Goal: Task Accomplishment & Management: Manage account settings

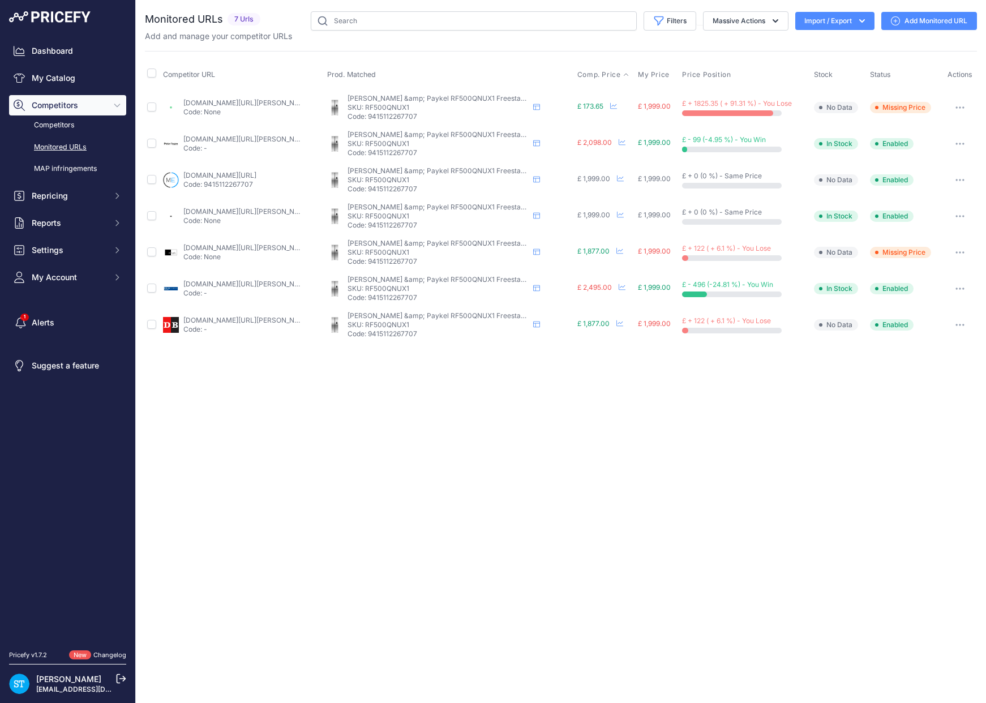
click at [601, 71] on span "Comp. Price" at bounding box center [599, 74] width 44 height 9
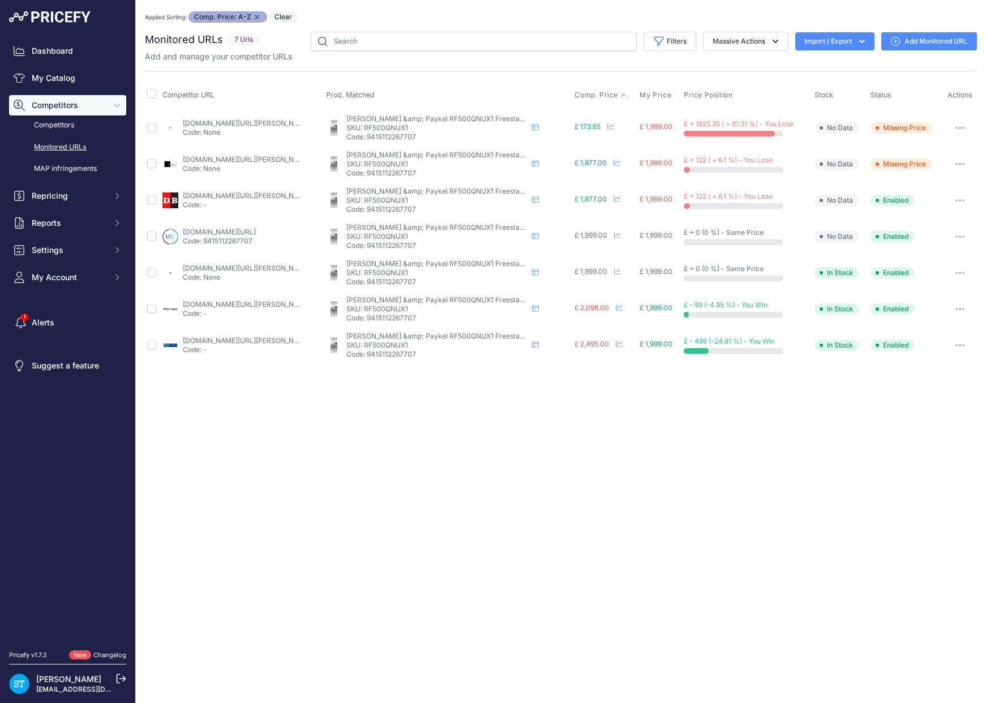
click at [214, 121] on link "ao.com/product/rf500qnux1-fisher-paykel-series-7-contemporary-american-fridge-f…" at bounding box center [247, 123] width 128 height 8
click at [961, 125] on button "button" at bounding box center [960, 128] width 23 height 16
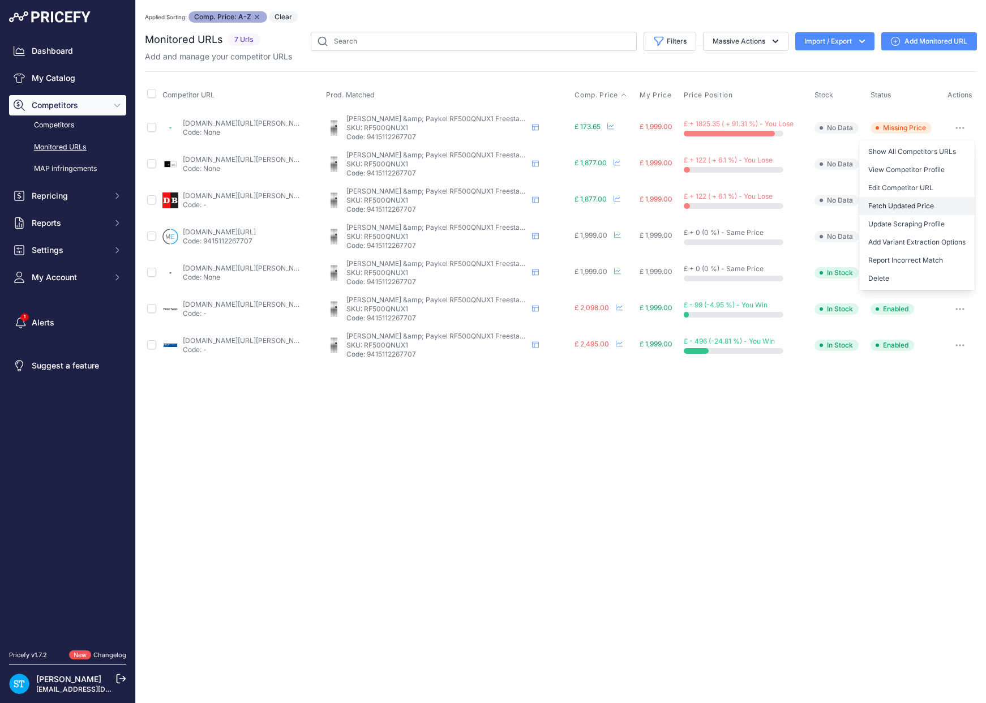
click at [900, 209] on button "Fetch Updated Price" at bounding box center [916, 206] width 115 height 18
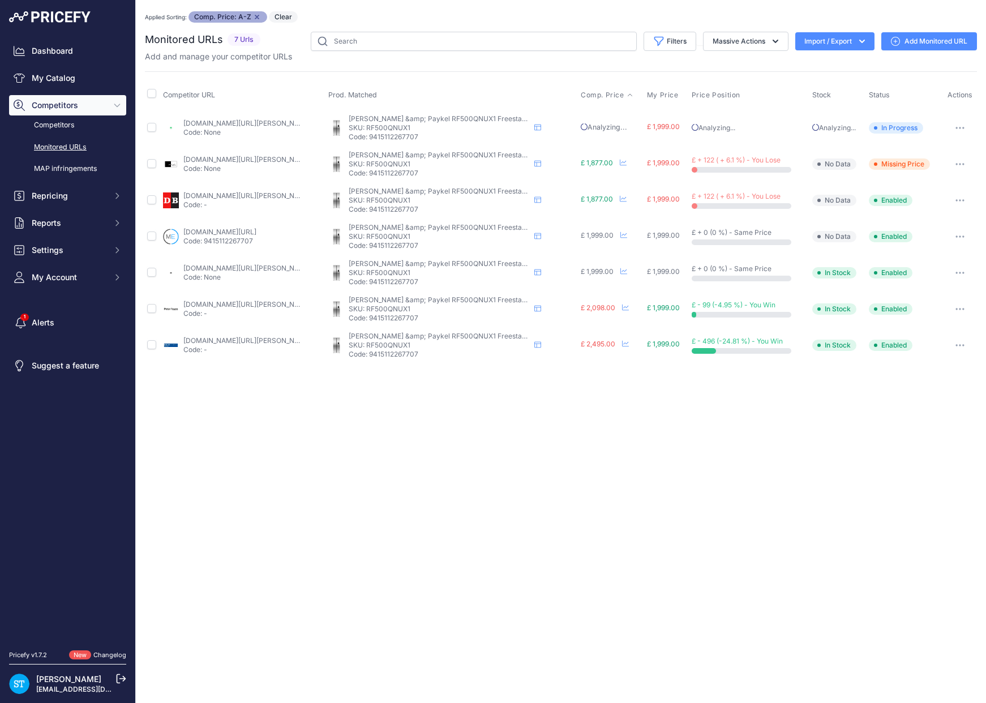
click at [209, 233] on link "markselectrical.co.uk/26770_fisher-paykel-american-fridge-freezer?referrer=goog…" at bounding box center [219, 232] width 73 height 8
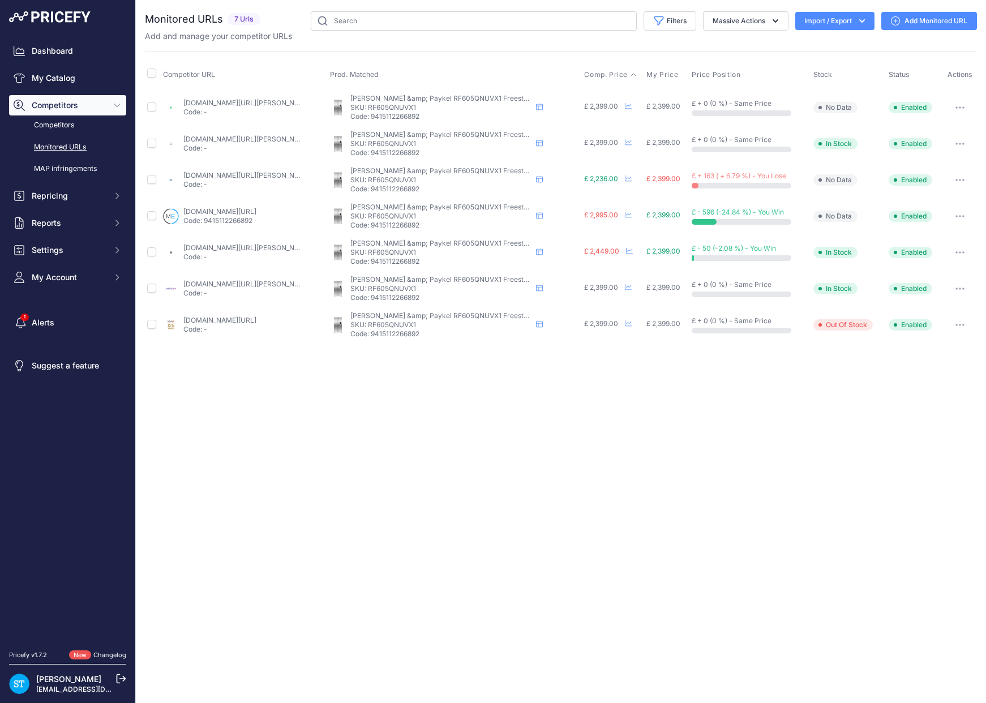
click at [600, 74] on span "Comp. Price" at bounding box center [606, 74] width 44 height 9
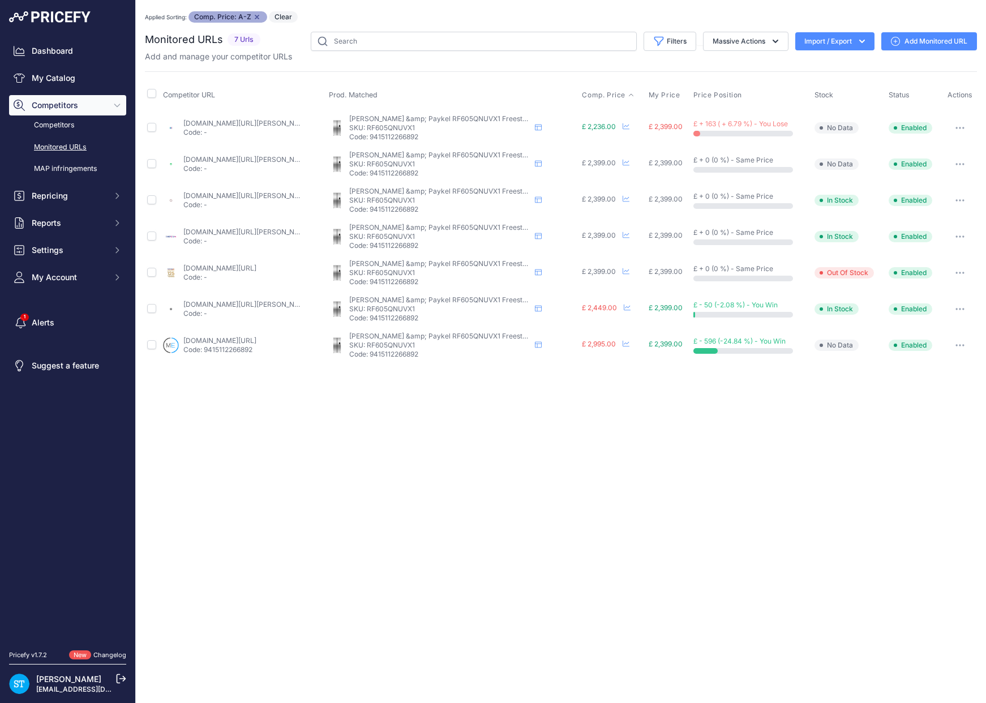
click at [228, 120] on link "appliancecity.co.uk/refrigeration/american-style-fridge-freezers/fisher-paykel-…" at bounding box center [247, 123] width 128 height 8
click at [239, 198] on link "appliancecentre.co.uk/p/fisher-paykel-rf605qnuvx1-90-5cm-stainless-steel-freest…" at bounding box center [247, 195] width 128 height 8
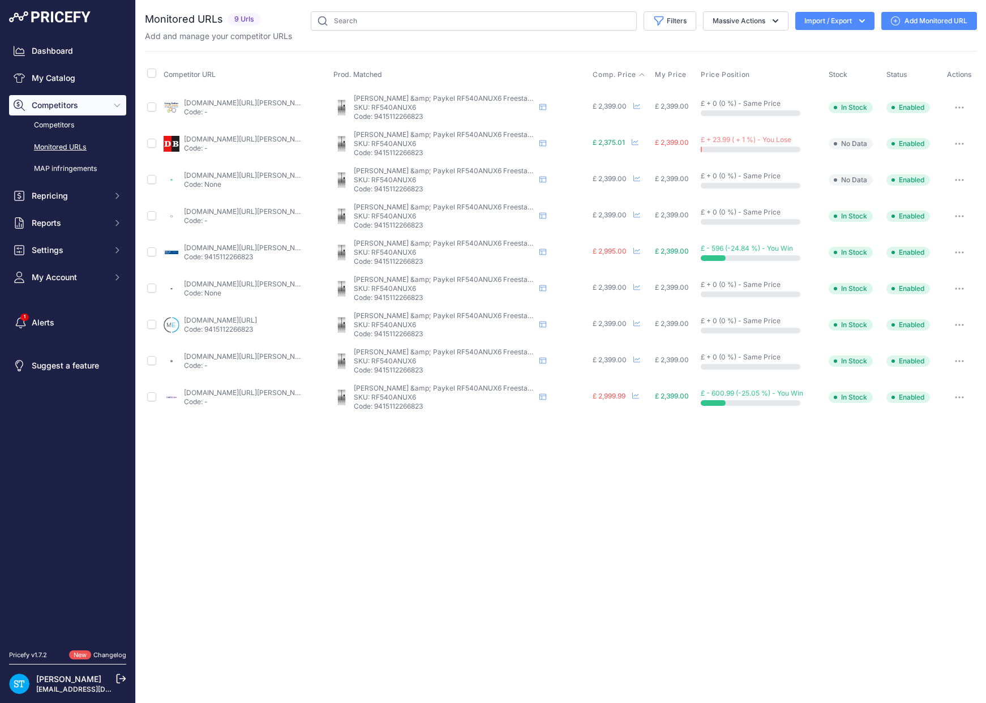
click at [603, 72] on span "Comp. Price" at bounding box center [615, 74] width 44 height 9
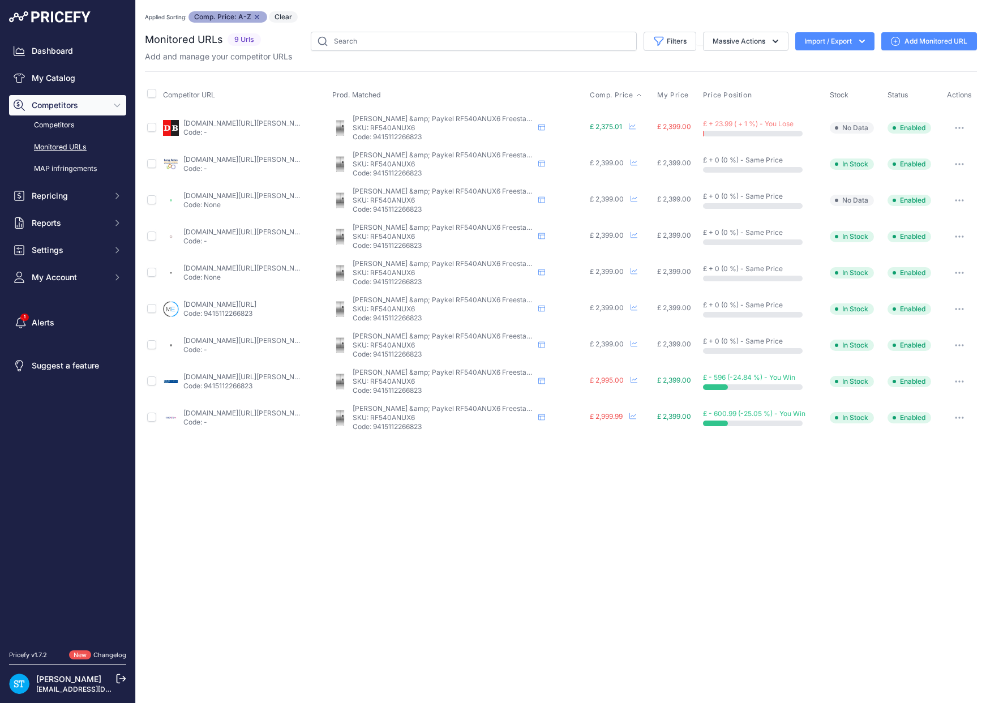
click at [218, 157] on link "longeatonappliances.co.uk/fisher-paykel-rf540anux6/?prirule_jdsnikfkfjsd=9562" at bounding box center [247, 159] width 128 height 8
click at [493, 64] on div "Monitored URLs 9 Urls" at bounding box center [561, 234] width 832 height 404
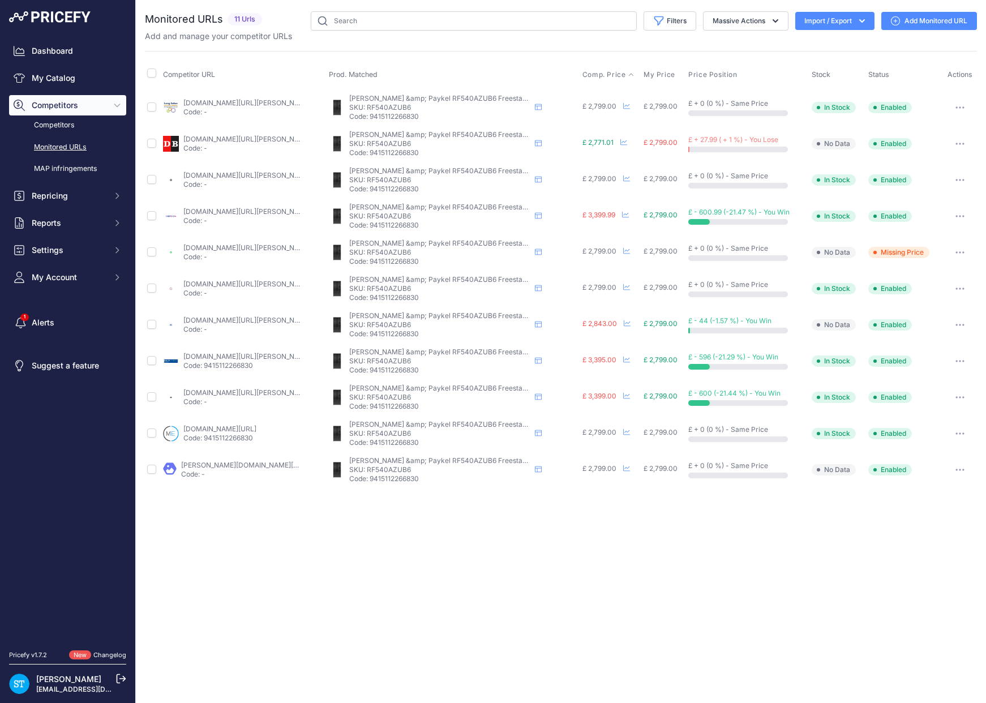
click at [600, 73] on span "Comp. Price" at bounding box center [605, 74] width 44 height 9
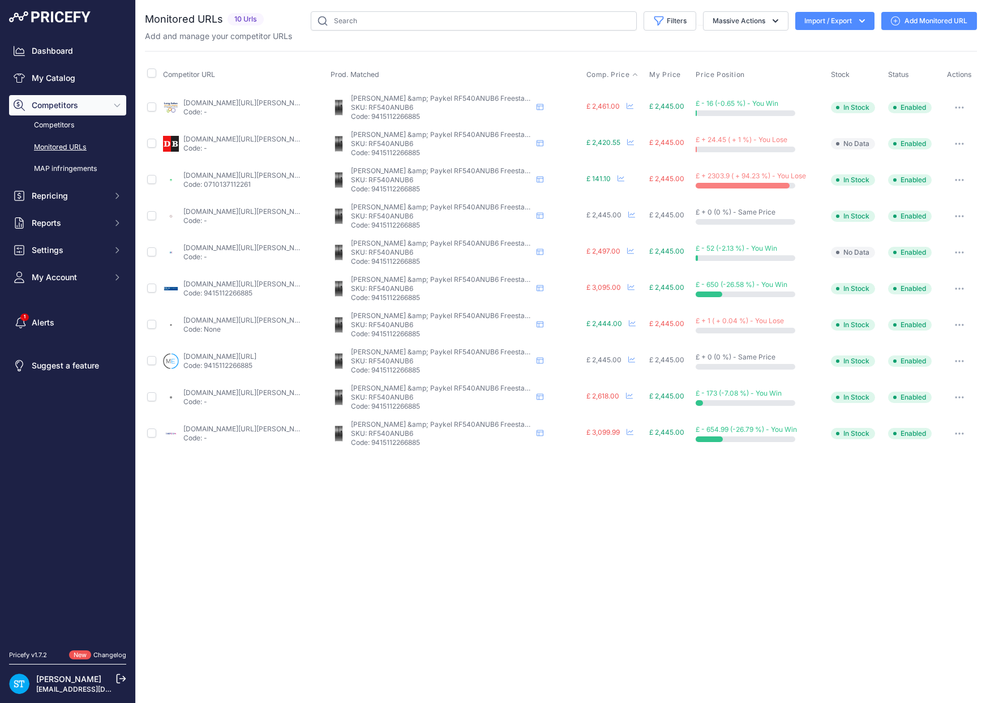
click at [601, 74] on span "Comp. Price" at bounding box center [608, 74] width 44 height 9
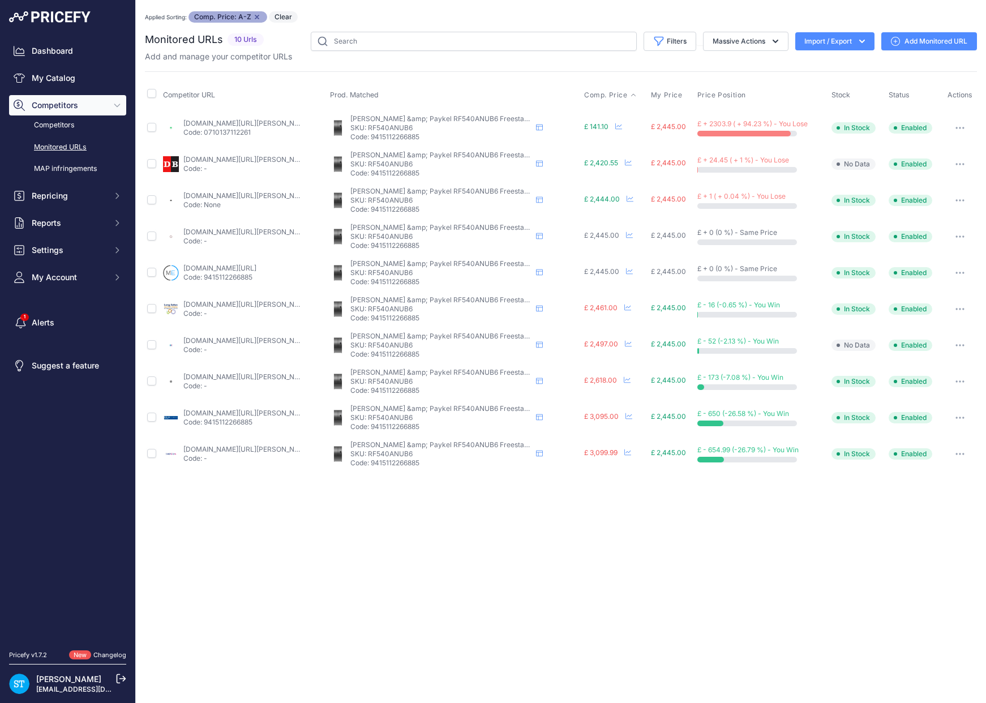
click at [203, 122] on link "ao.com/product/rf540anub6-fisher-paykel-series-7-contemporary-american-fridge-f…" at bounding box center [247, 123] width 128 height 8
click at [962, 127] on icon "button" at bounding box center [960, 128] width 9 height 2
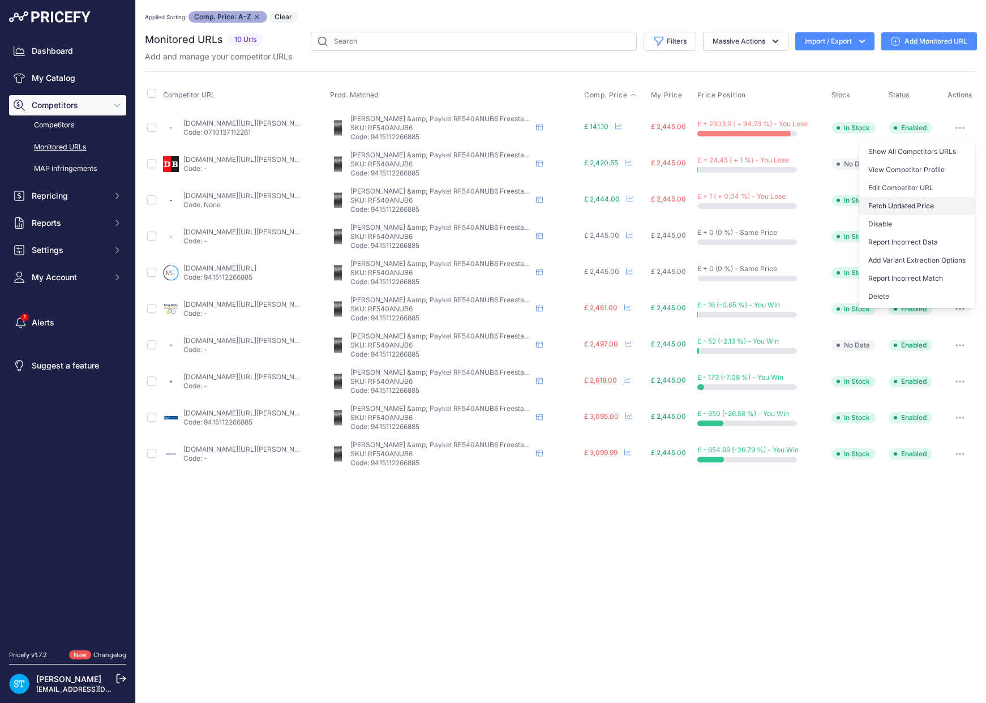
click at [890, 205] on button "Fetch Updated Price" at bounding box center [916, 206] width 115 height 18
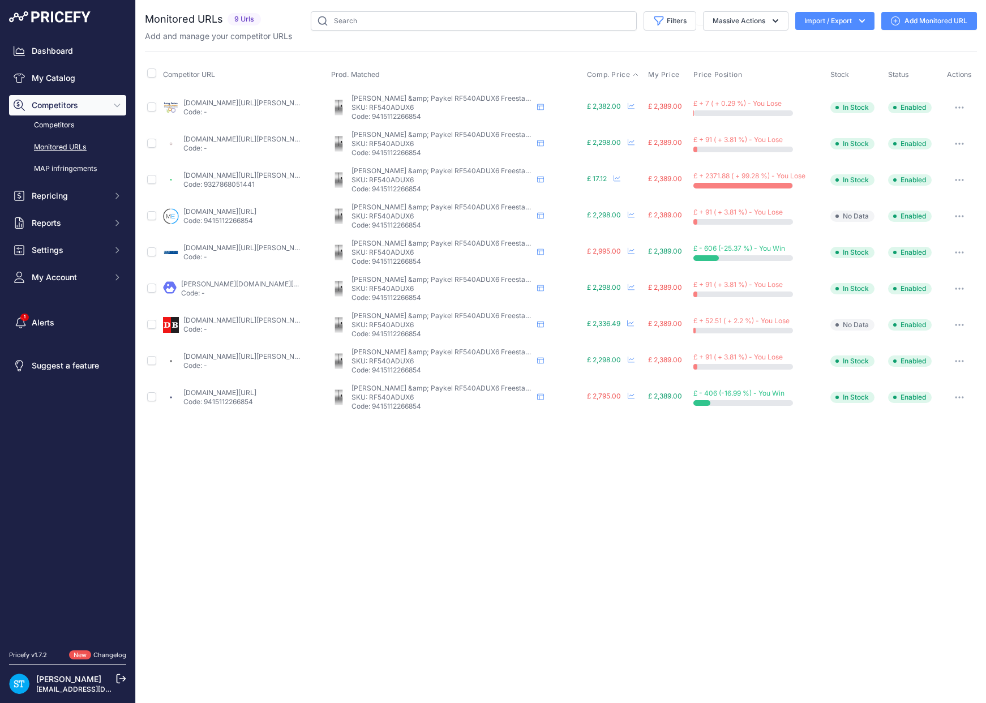
click at [610, 76] on span "Comp. Price" at bounding box center [609, 74] width 44 height 9
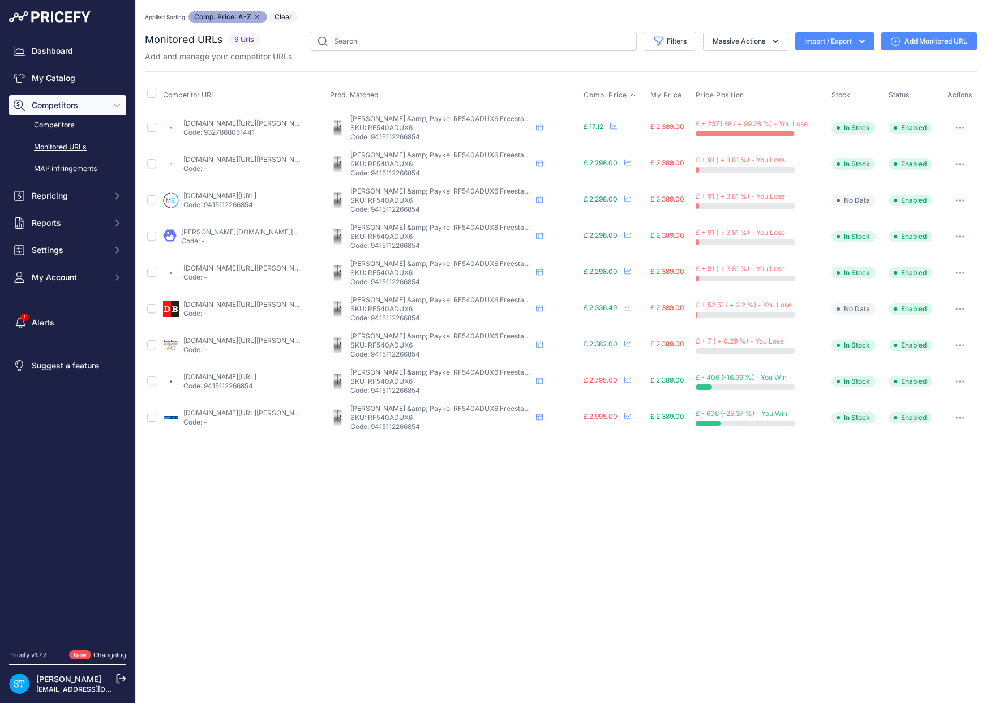
click at [228, 126] on link "ao.com/product/rf540adux6-fisher-paykel-series-7-contemporary-american-fridge-f…" at bounding box center [247, 123] width 128 height 8
click at [228, 161] on link "appliancecentre.co.uk/p/fisher-paykel-rf540adux6-french-door-fridge-freezer-sta…" at bounding box center [247, 159] width 128 height 8
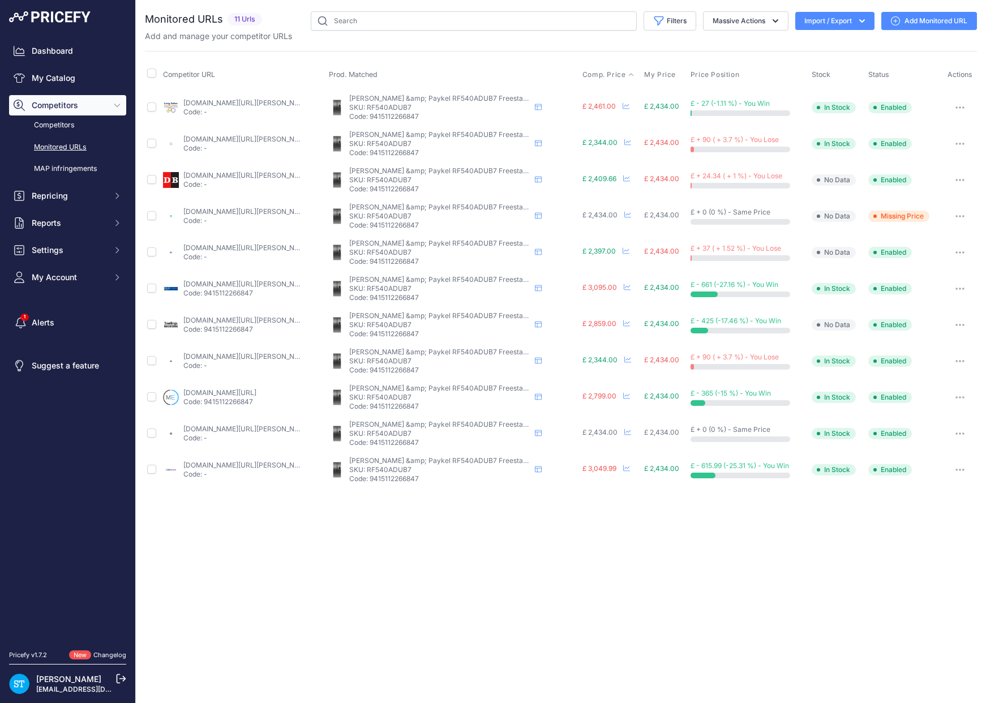
click at [601, 68] on th "Comp. Price" at bounding box center [611, 75] width 62 height 28
click at [598, 72] on span "Comp. Price" at bounding box center [605, 74] width 44 height 9
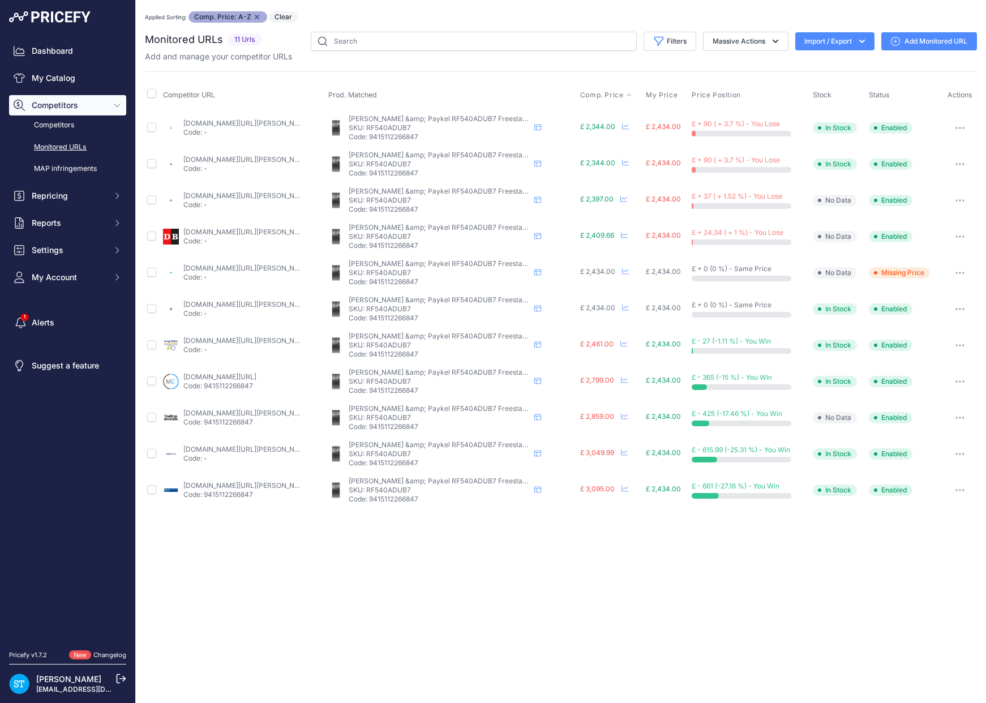
click at [211, 123] on link "appliancecentre.co.uk/p/fisher-paykel-rf540adub7-french-door-fridge-freezer-bla…" at bounding box center [247, 123] width 128 height 8
click at [230, 194] on link "appliancecity.co.uk/refrigeration/american-style-fridge-freezers/fisher-paykel-…" at bounding box center [247, 195] width 128 height 8
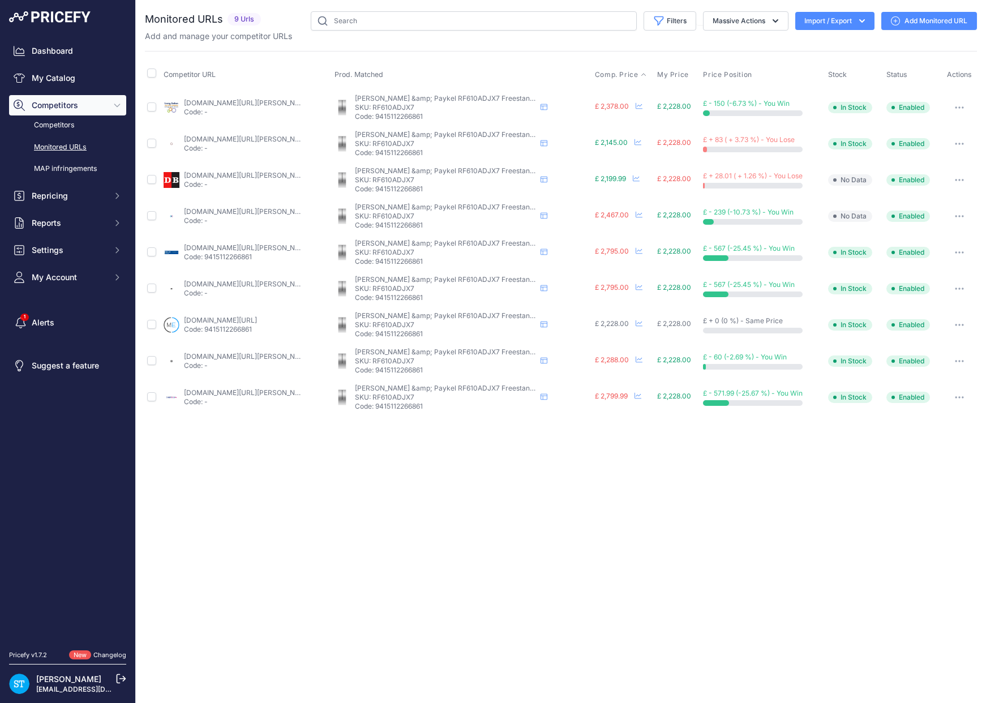
click at [619, 76] on span "Comp. Price" at bounding box center [617, 74] width 44 height 9
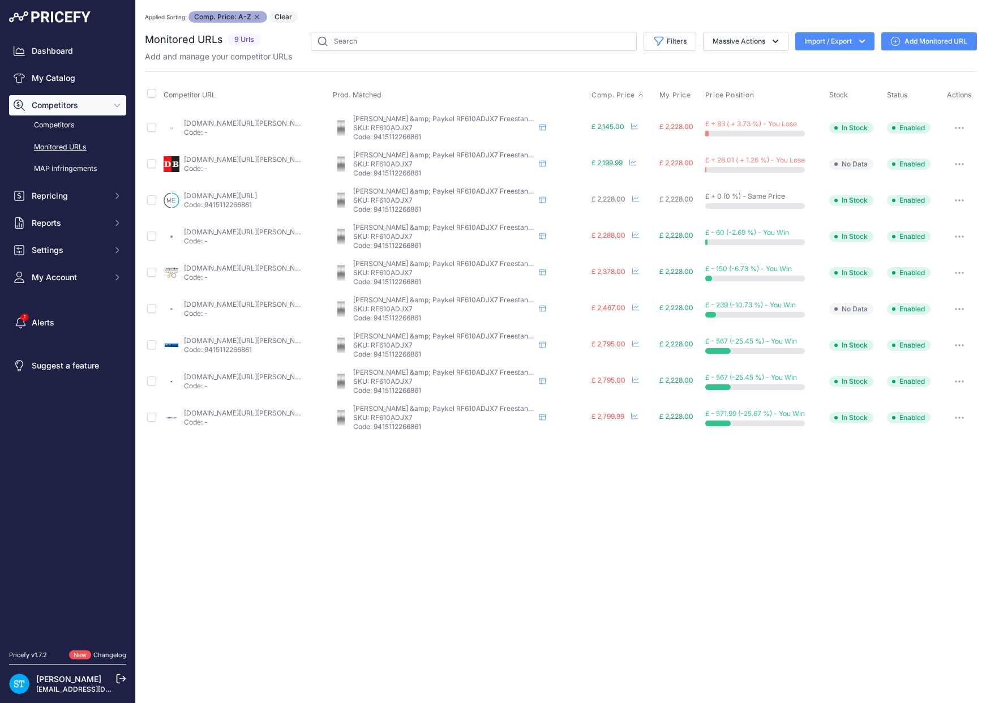
click at [200, 126] on link "[DOMAIN_NAME][URL][PERSON_NAME]" at bounding box center [248, 123] width 128 height 8
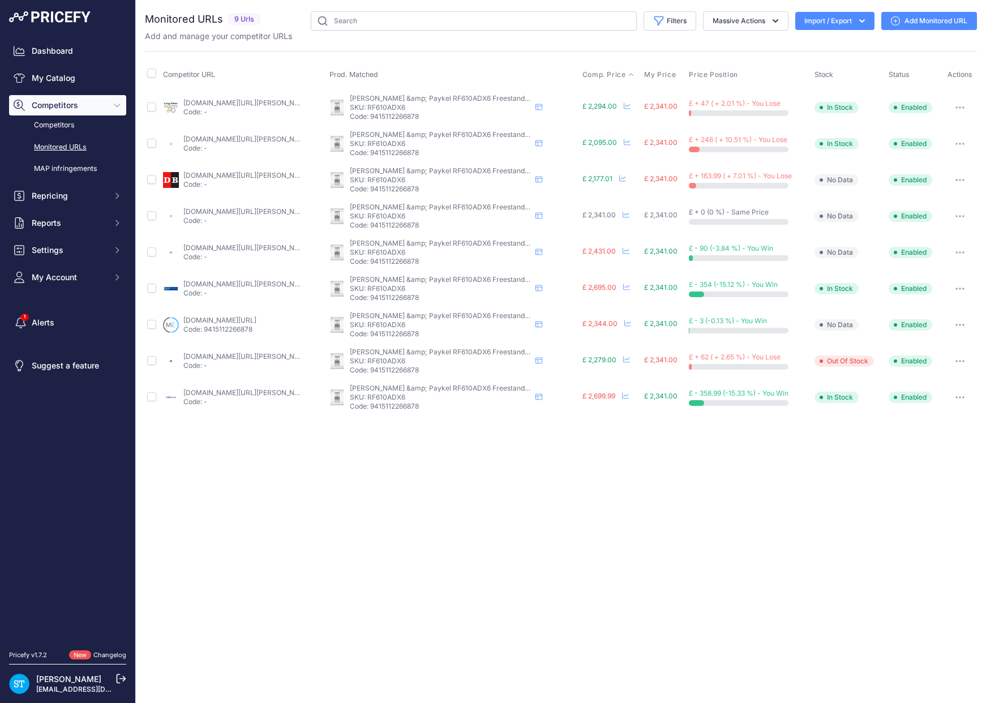
click at [605, 75] on span "Comp. Price" at bounding box center [605, 74] width 44 height 9
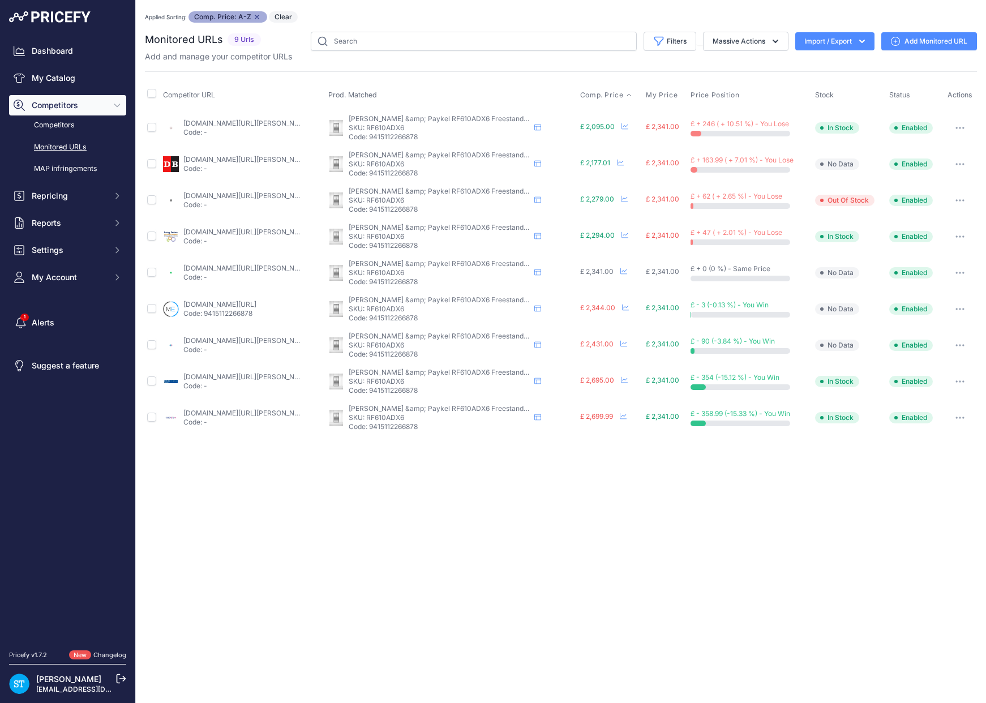
click at [214, 121] on link "[DOMAIN_NAME][URL][PERSON_NAME]" at bounding box center [247, 123] width 128 height 8
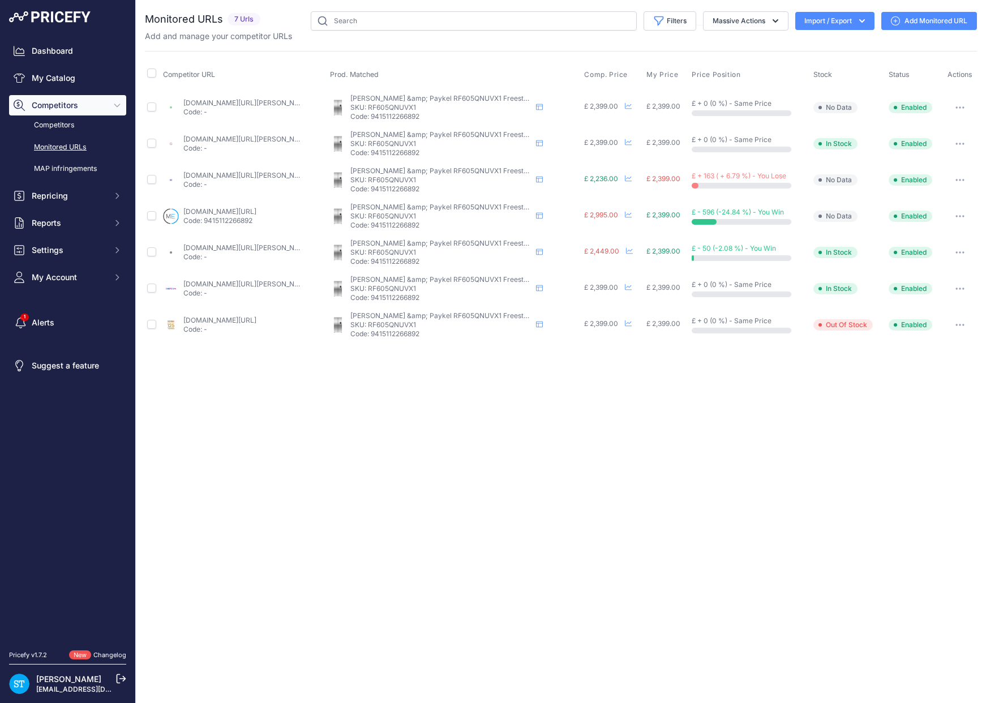
click at [602, 68] on th "Comp. Price" at bounding box center [613, 75] width 62 height 28
click at [601, 73] on span "Comp. Price" at bounding box center [606, 74] width 44 height 9
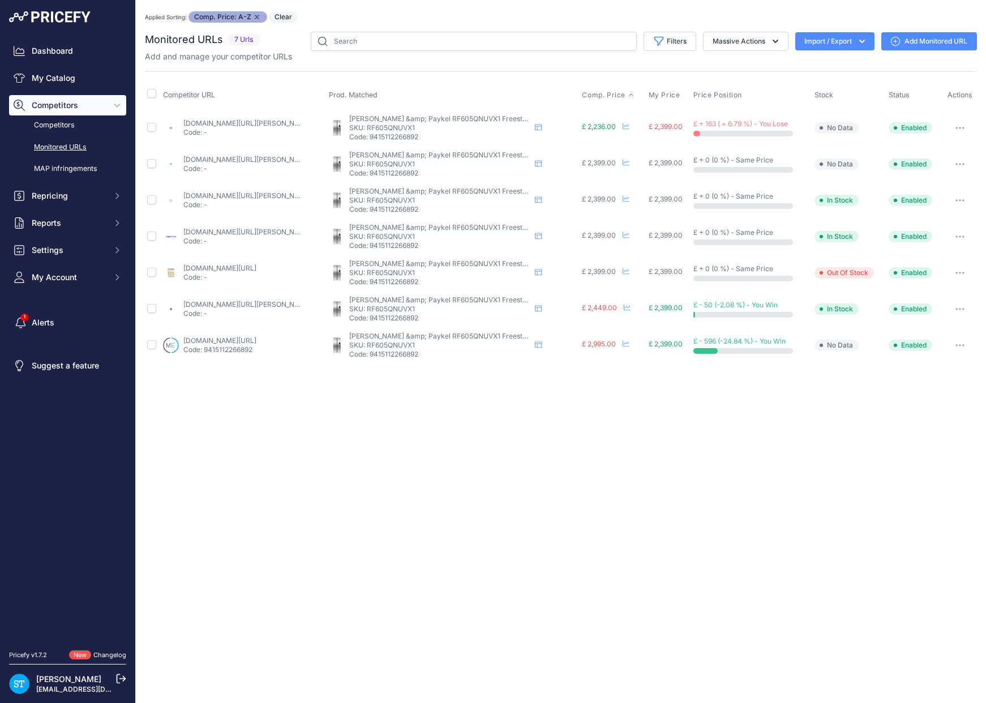
drag, startPoint x: 215, startPoint y: 120, endPoint x: 239, endPoint y: 108, distance: 27.6
click at [215, 120] on link "appliancecity.co.uk/refrigeration/american-style-fridge-freezers/fisher-paykel-…" at bounding box center [247, 123] width 128 height 8
click at [213, 192] on link "appliancecentre.co.uk/p/fisher-paykel-rf605qnuvx1-90-5cm-stainless-steel-freest…" at bounding box center [247, 195] width 128 height 8
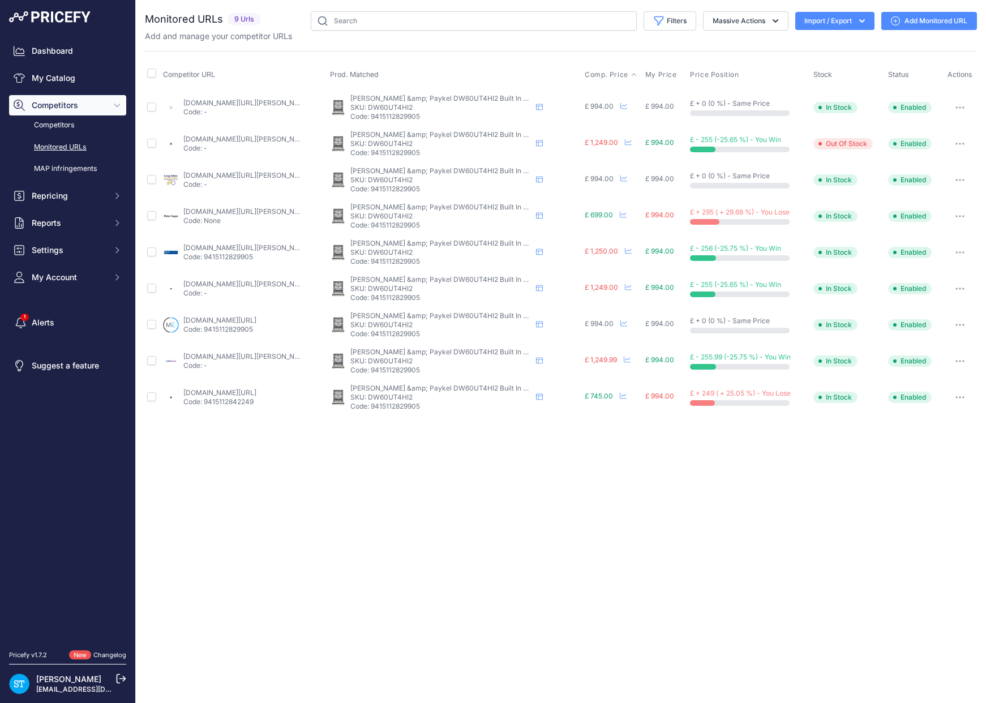
click at [601, 72] on span "Comp. Price" at bounding box center [607, 74] width 44 height 9
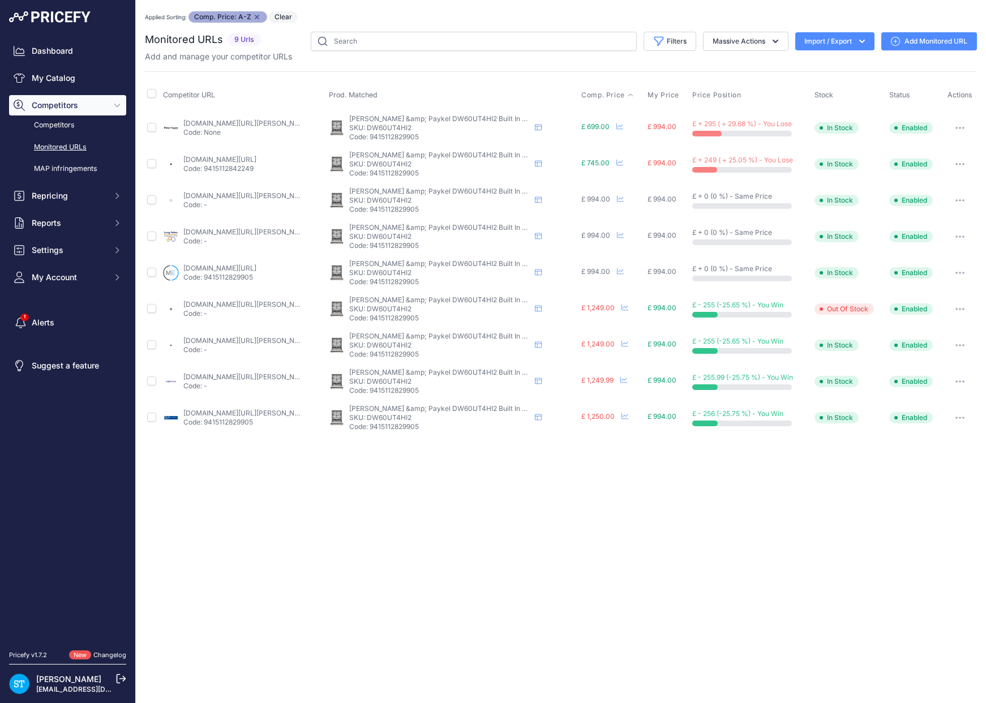
click at [217, 121] on link "petertysonelectricals.co.uk/fisher-paykel-dw60u4hi2-series-7-integrated-dishwas…" at bounding box center [247, 123] width 128 height 8
click at [958, 127] on icon "button" at bounding box center [960, 128] width 9 height 2
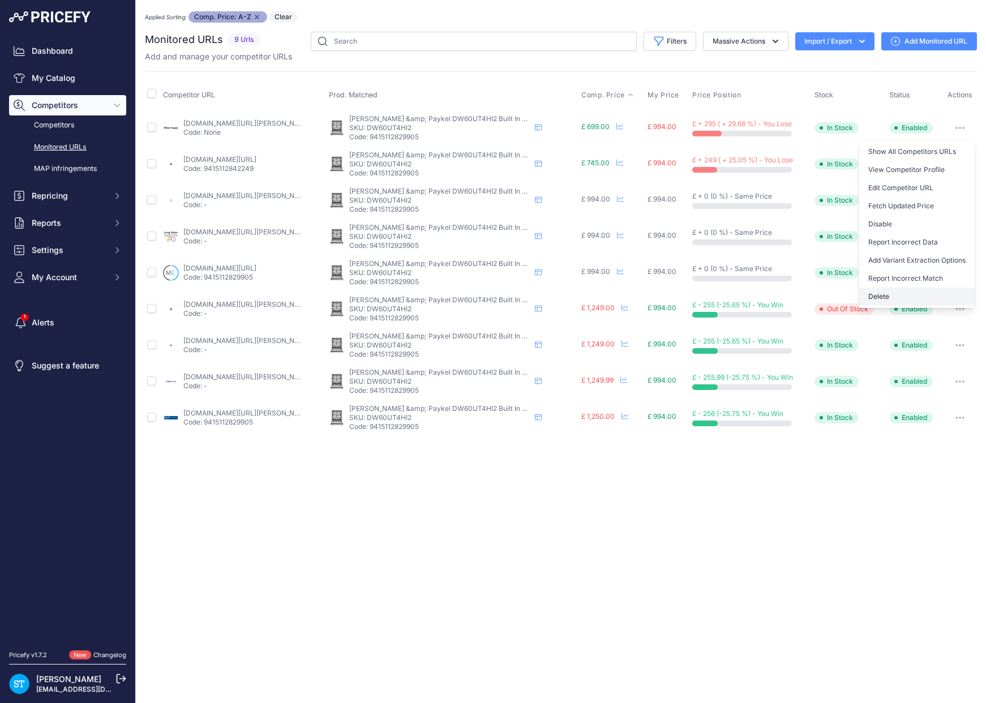
click at [896, 289] on button "Delete" at bounding box center [916, 297] width 115 height 18
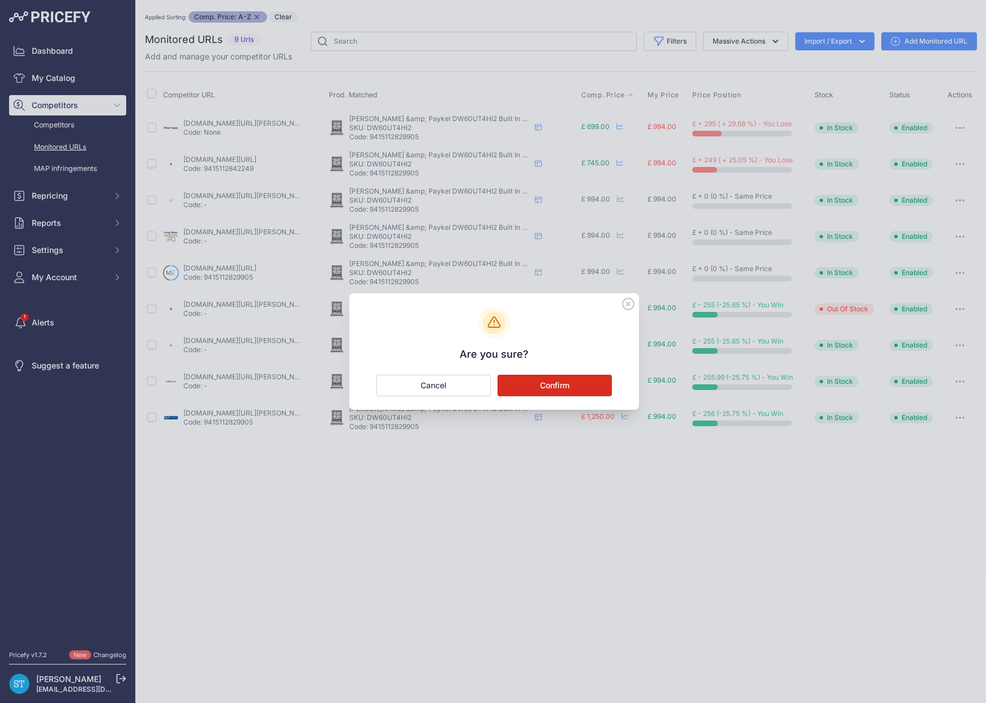
click at [586, 380] on button "Confirm" at bounding box center [555, 386] width 114 height 22
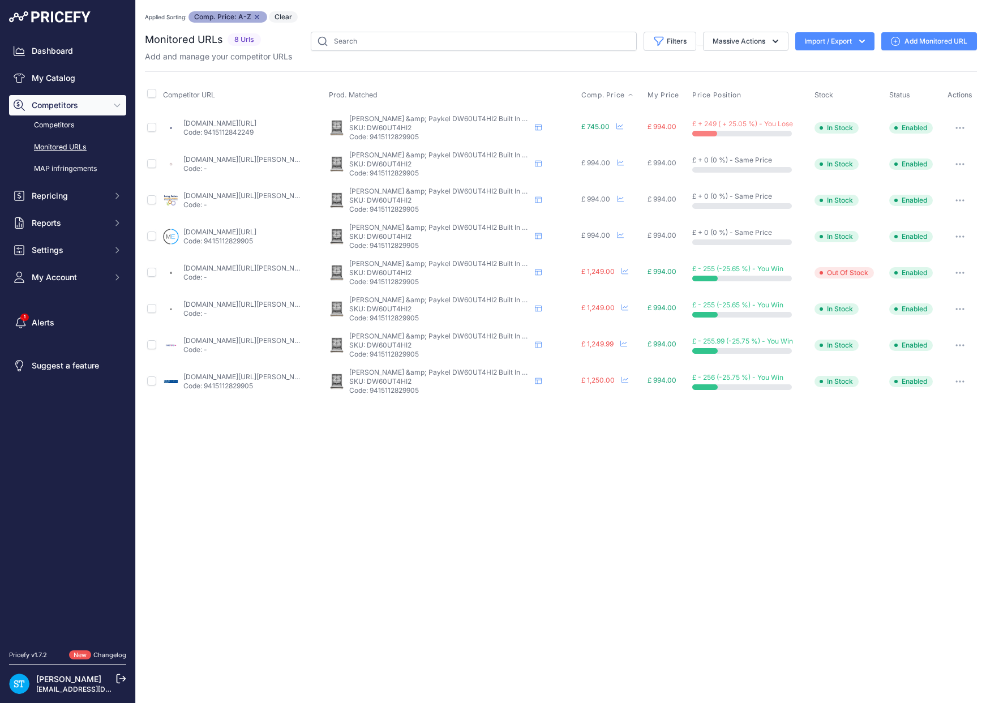
click at [244, 121] on link "[DOMAIN_NAME][URL]" at bounding box center [219, 123] width 73 height 8
click at [966, 122] on button "button" at bounding box center [960, 128] width 23 height 16
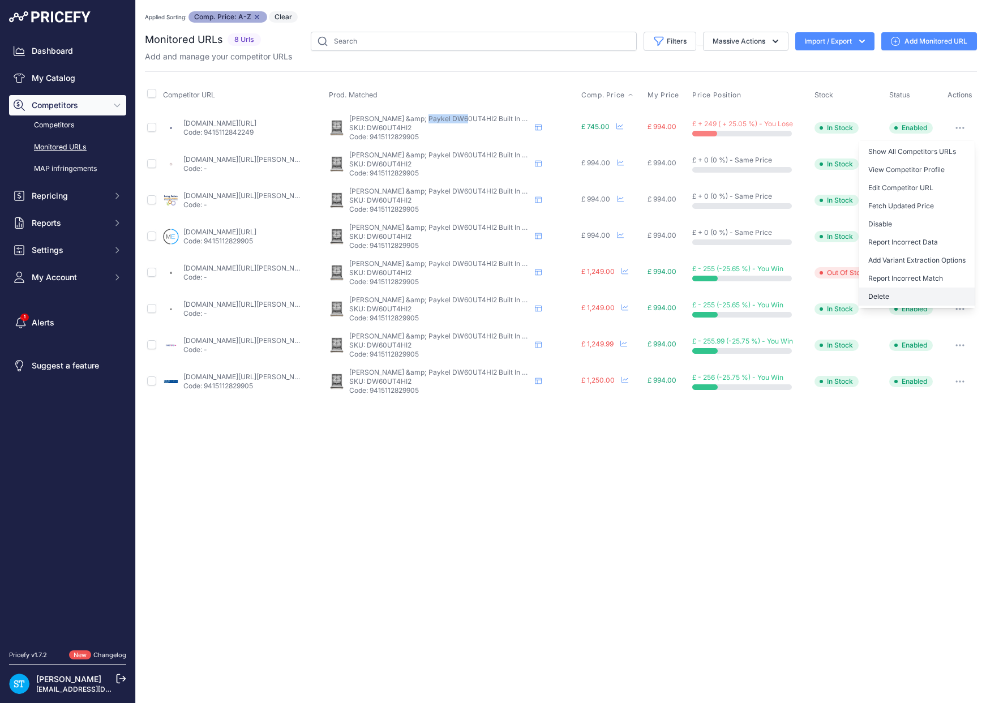
click at [896, 292] on button "Delete" at bounding box center [916, 297] width 115 height 18
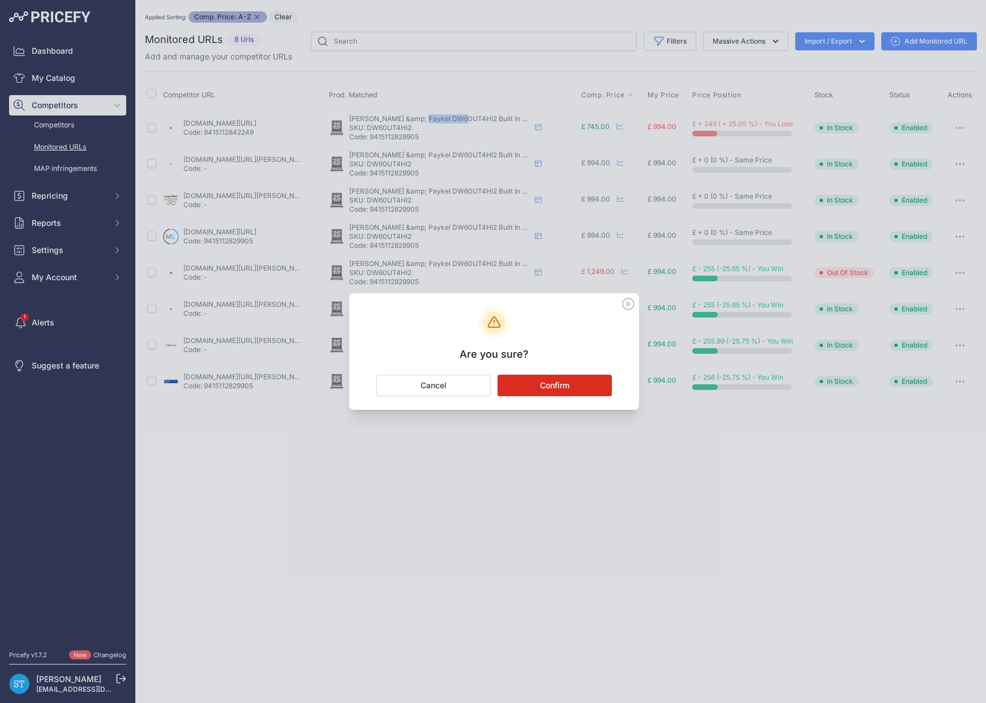
click at [560, 391] on button "Confirm" at bounding box center [555, 386] width 114 height 22
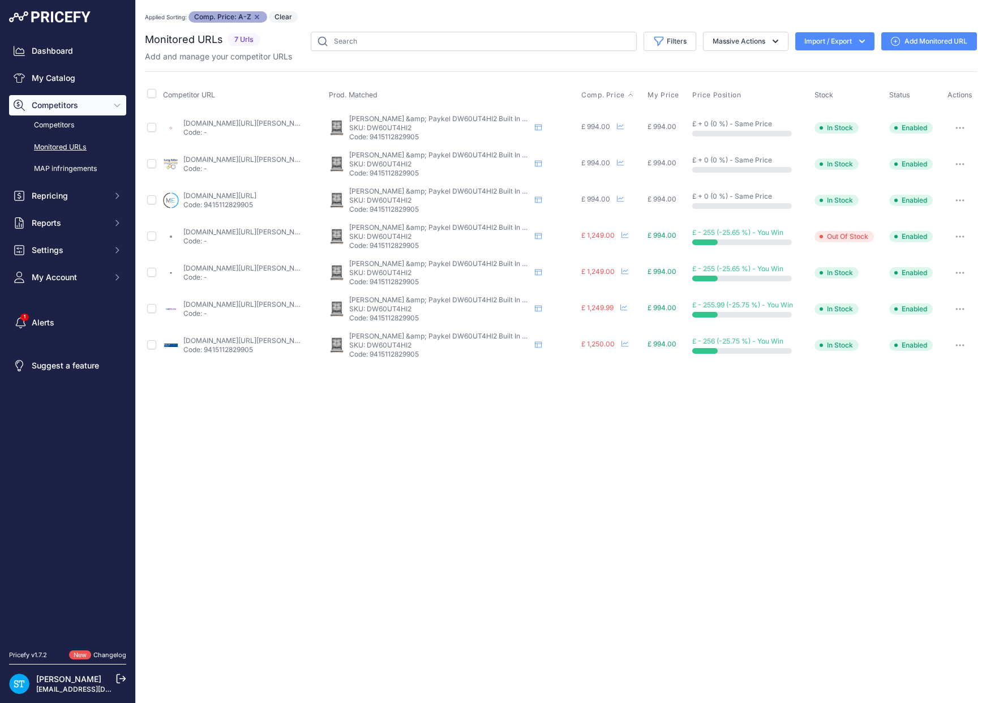
click at [212, 159] on link "longeatonappliances.co.uk/fisher-paykel-dw60ut4hi2/?prirule_jdsnikfkfjsd=9562" at bounding box center [247, 159] width 128 height 8
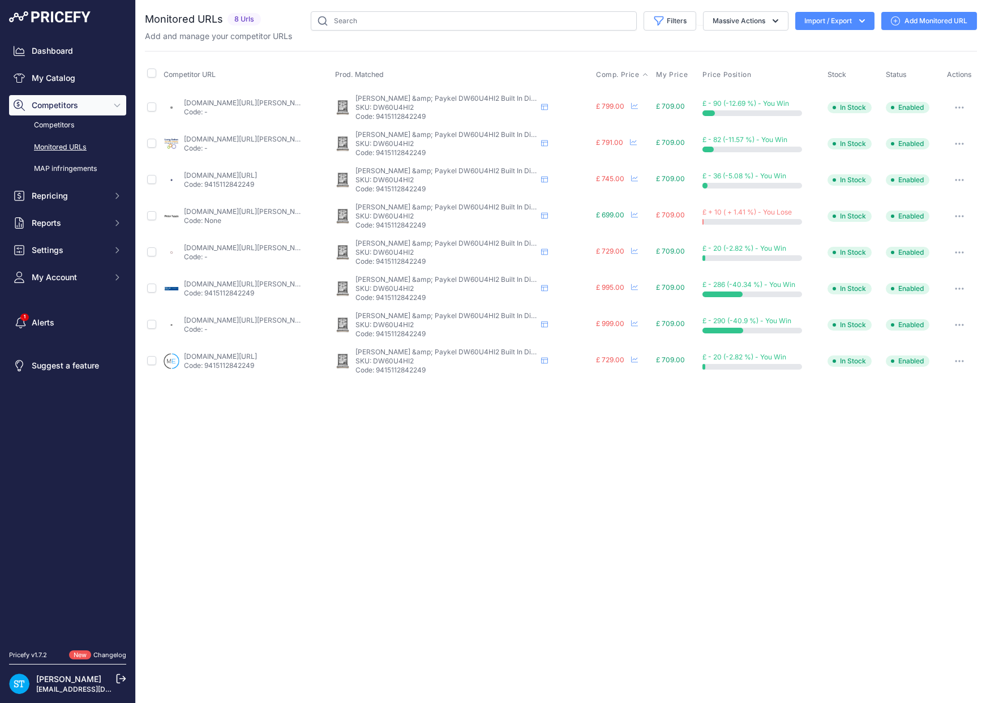
click at [609, 73] on span "Comp. Price" at bounding box center [618, 74] width 44 height 9
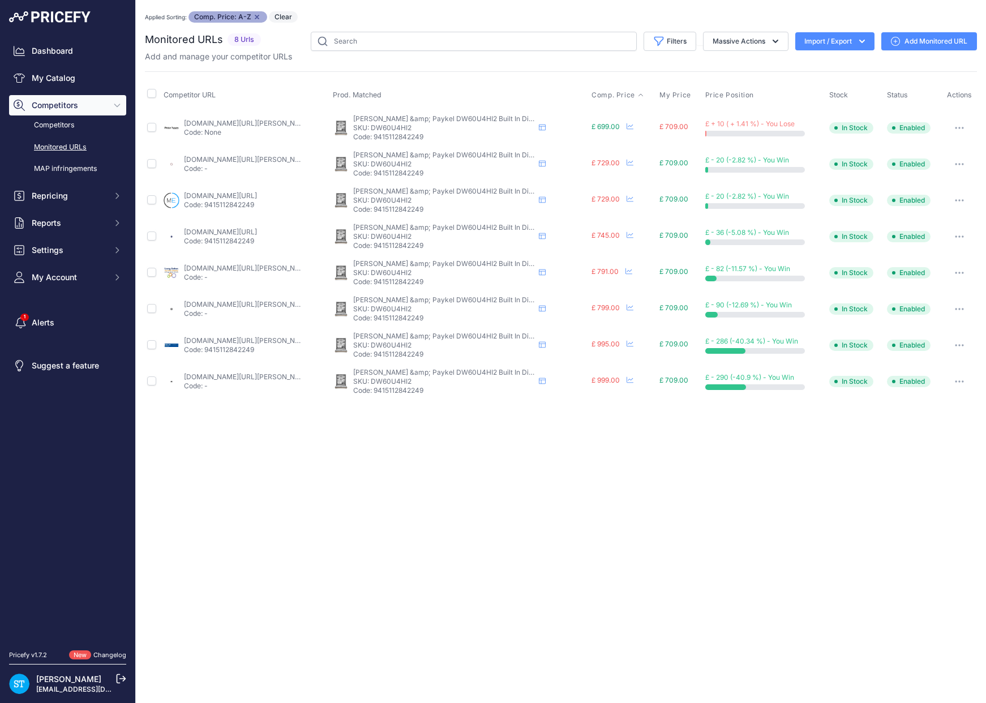
click at [227, 156] on link "[DOMAIN_NAME][URL][PERSON_NAME]" at bounding box center [248, 159] width 128 height 8
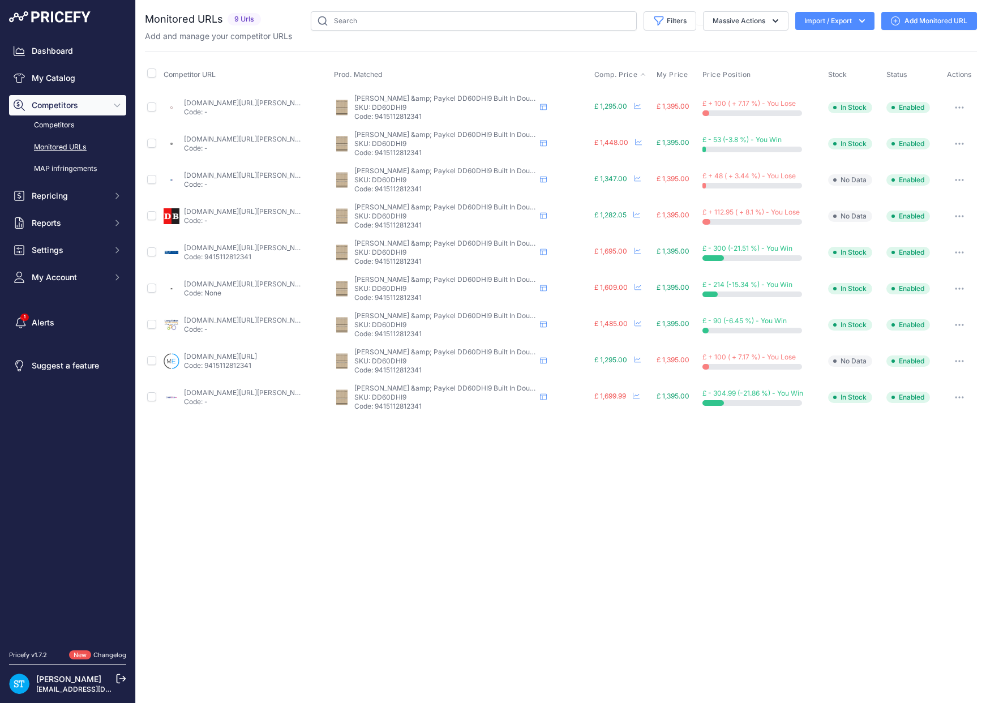
click at [613, 75] on span "Comp. Price" at bounding box center [616, 74] width 44 height 9
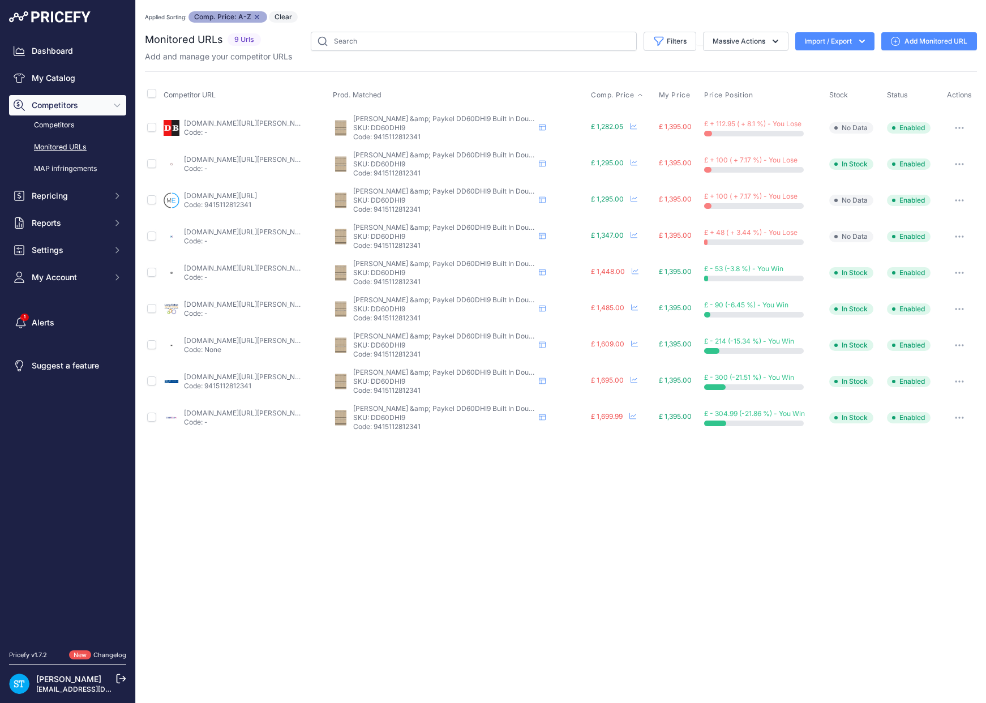
click at [209, 156] on link "appliancecentre.co.uk/p/fisher-paykel-dd60dhi9-double-dishdrawer-dishwasher-12-…" at bounding box center [248, 159] width 128 height 8
drag, startPoint x: 218, startPoint y: 121, endPoint x: 257, endPoint y: 95, distance: 46.9
click at [218, 121] on link "donaghybros.co.uk/fisher-paykell-dd60dhi9.html?prirule_jdsnikfkfjsd=9562" at bounding box center [248, 123] width 128 height 8
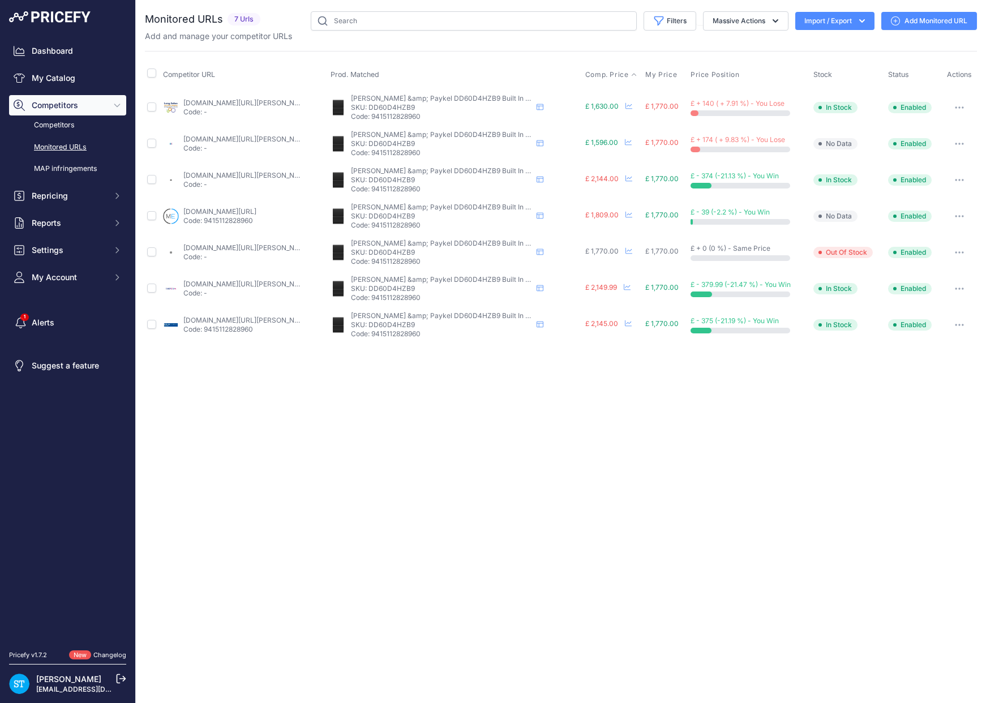
click at [600, 72] on span "Comp. Price" at bounding box center [607, 74] width 44 height 9
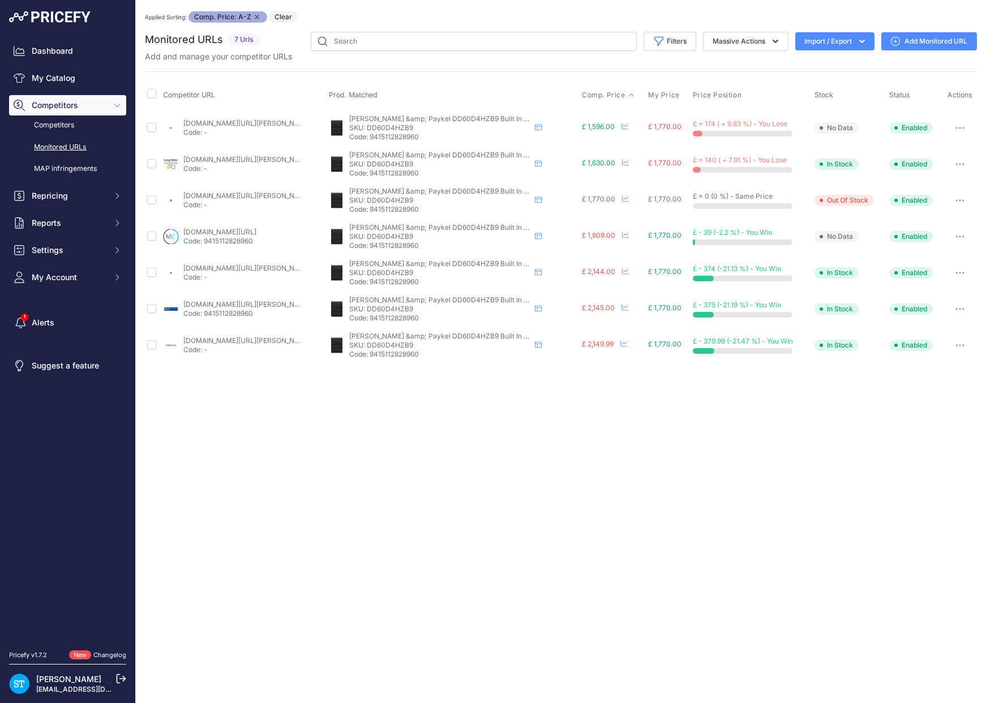
click at [209, 123] on link "[DOMAIN_NAME][URL][PERSON_NAME]" at bounding box center [247, 123] width 128 height 8
click at [206, 161] on link "[DOMAIN_NAME][URL][PERSON_NAME]" at bounding box center [247, 159] width 128 height 8
click at [933, 43] on link "Add Monitored URL" at bounding box center [929, 41] width 96 height 18
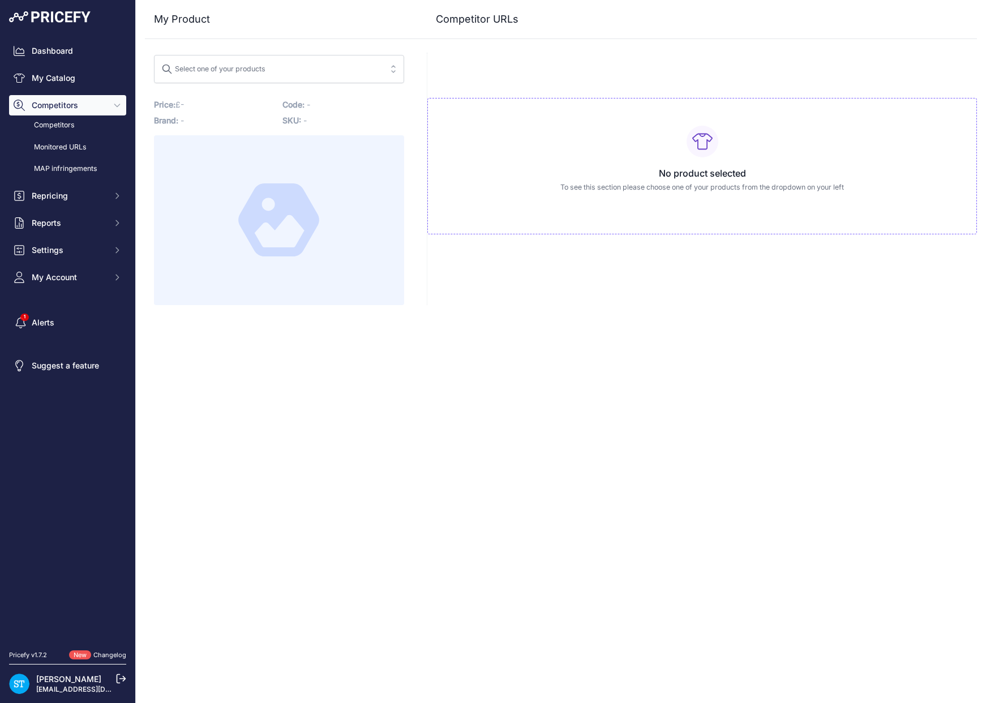
click at [245, 68] on div "Select one of your products" at bounding box center [213, 67] width 104 height 15
paste input "https://www.appliancecentre.co.uk/p/fisher-paykell-dd60d4hzb9-60cm-black-built-…"
type input "https://www.appliancecentre.co.uk/p/fisher-paykell-dd60d4hzb9-60cm-black-built-…"
click at [224, 69] on input "search" at bounding box center [271, 69] width 220 height 18
paste input "DD60D4HZB9"
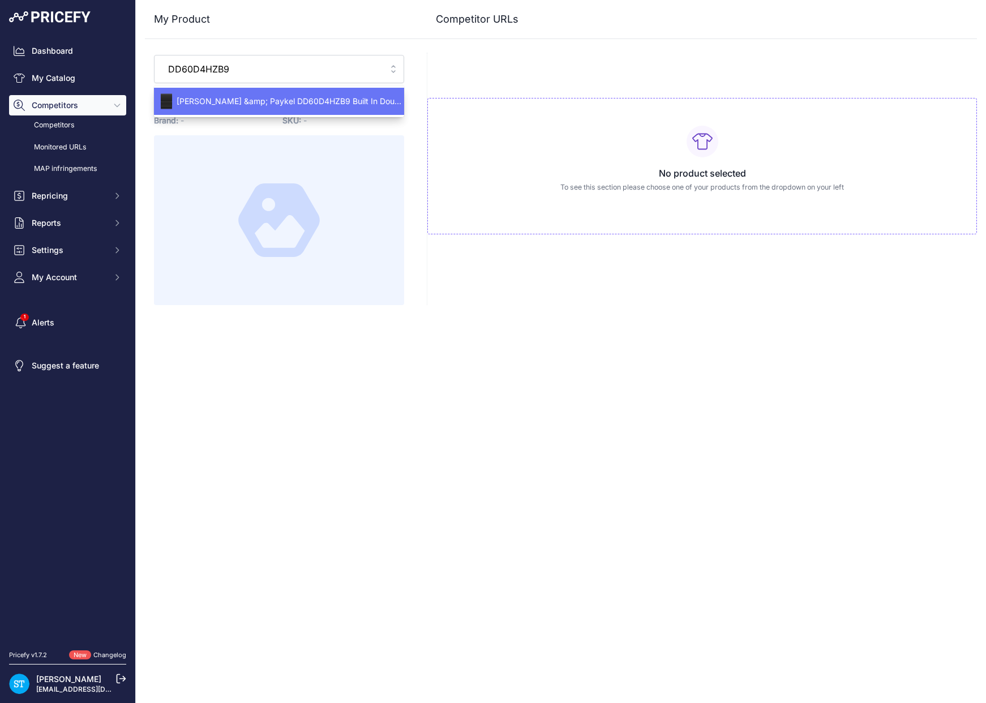
type input "DD60D4HZB9"
click at [234, 101] on span "Fisher &amp; Paykel DD60D4HZB9 Built In Double Dishdrawer" at bounding box center [279, 101] width 250 height 11
type input "www.appliancecentre.co.uk/p/fisher-paykel-dd60d4hzb9-60cm-black-built-under-dou…"
type input "www.appliancecity.co.uk/dishwashers/dishdrawers/fisher-paykel-dd60d4hzb9-series…"
type input "www.fields.org.uk/fisher-paykel-double-dishdrawer-dd60d4hzb9-series-9-p1260?pri…"
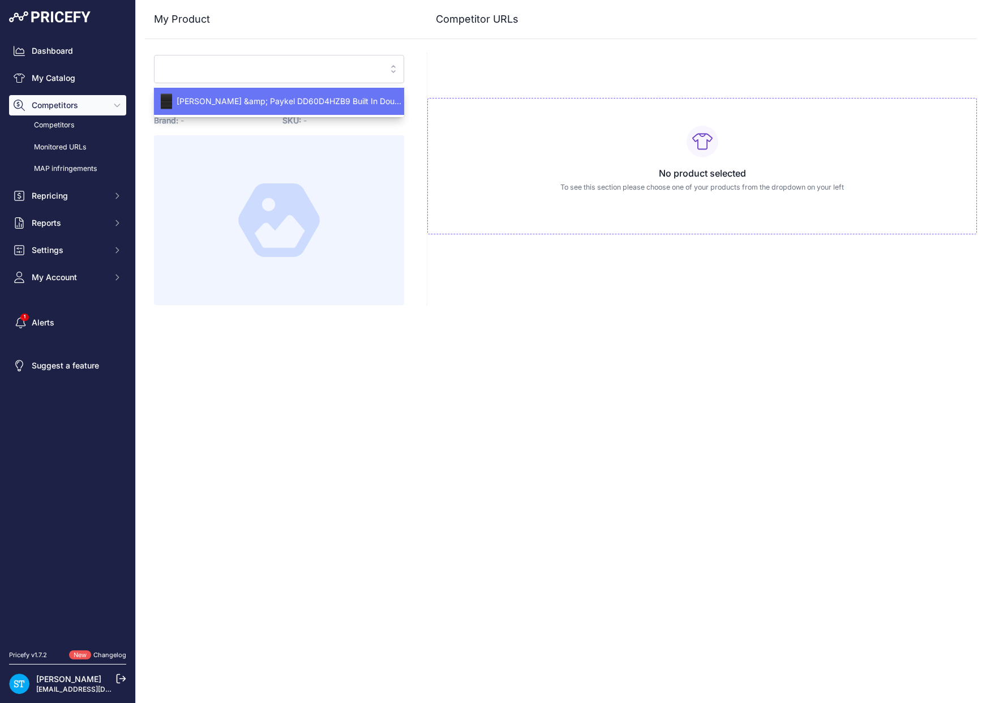
type input "www.harveynorman.co.uk/products/fisher-paykel-series-9-built-in-dishwasher-12-p…"
type input "longeatonappliances.co.uk/fisher-paykel-dd60d4hzb9/?prirule_jdsnikfkfjsd=9562"
type input "markselectrical.co.uk/search?keyword=dd60d4hzb9&searchbox=1&prirule_jdsnikfkfjs…"
type input "www.rdo.co.uk/products/fisher-paykel-built-in-60-cm-dishwasher-fully-dd60d4hzb9…"
type input "sparkworld.co.uk/fisher-paykel-dd60d4hzb9-matt-black-glas-100089690?prirule_jds…"
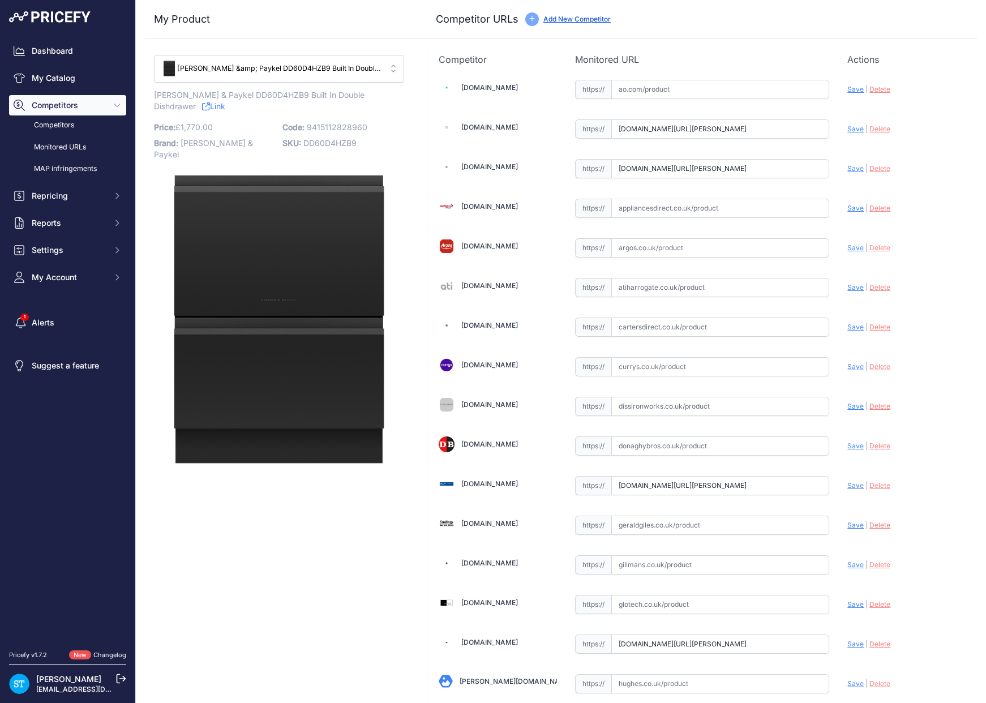
type input "www.appliancecentre.co.uk/p/fisher-paykel-dd60d4hzb9-60cm-black-built-under-dou…"
type input "www.appliancecity.co.uk/dishwashers/dishdrawers/fisher-paykel-dd60d4hzb9-series…"
type input "www.fields.org.uk/fisher-paykel-double-dishdrawer-dd60d4hzb9-series-9-p1260?pri…"
type input "www.harveynorman.co.uk/products/fisher-paykel-series-9-built-in-dishwasher-12-p…"
type input "longeatonappliances.co.uk/fisher-paykel-dd60d4hzb9/?prirule_jdsnikfkfjsd=9562"
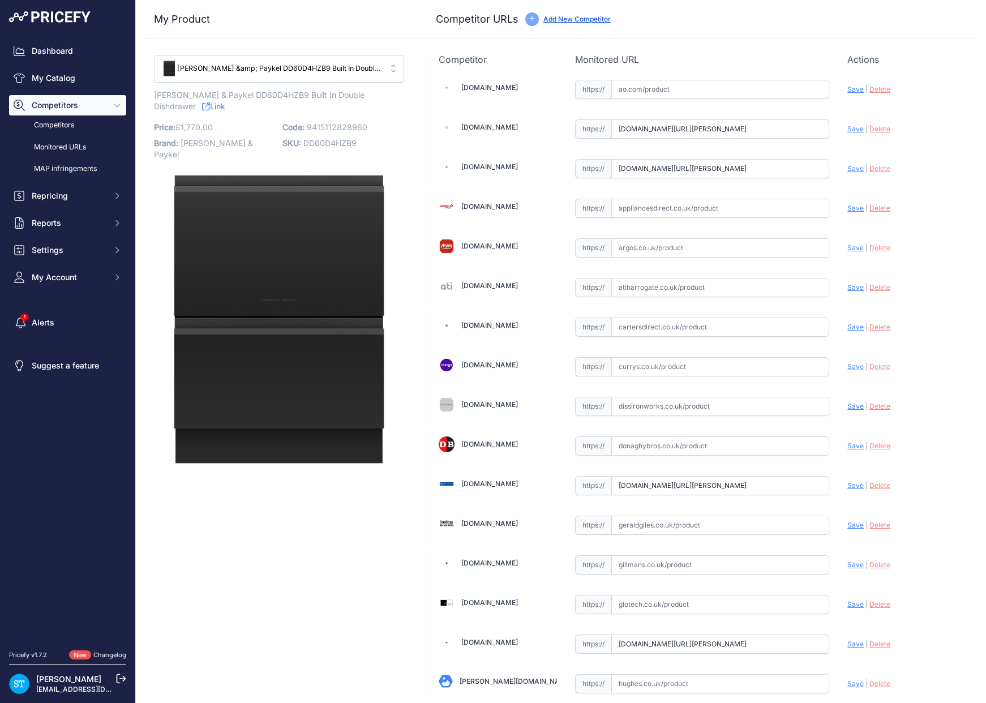
type input "markselectrical.co.uk/search?keyword=dd60d4hzb9&searchbox=1&prirule_jdsnikfkfjs…"
type input "www.rdo.co.uk/products/fisher-paykel-built-in-60-cm-dishwasher-fully-dd60d4hzb9…"
type input "sparkworld.co.uk/fisher-paykel-dd60d4hzb9-matt-black-glas-100089690?prirule_jds…"
click at [692, 132] on input "www.appliancecentre.co.uk/p/fisher-paykel-dd60d4hzb9-60cm-black-built-under-dou…" at bounding box center [720, 128] width 219 height 19
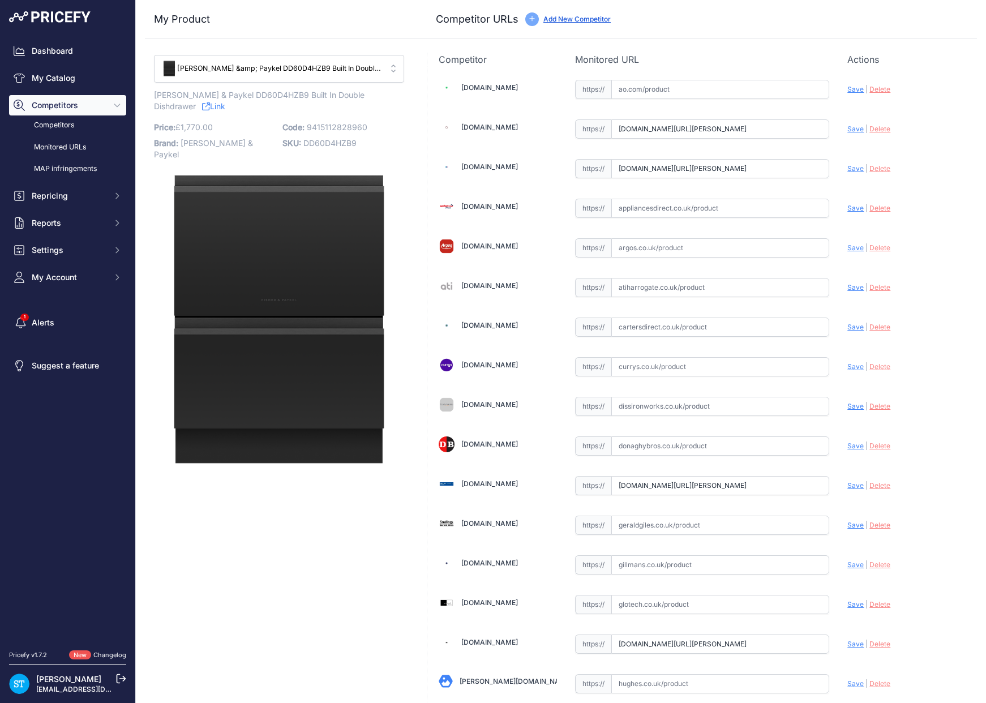
click at [692, 132] on input "www.appliancecentre.co.uk/p/fisher-paykel-dd60d4hzb9-60cm-black-built-under-dou…" at bounding box center [720, 128] width 219 height 19
paste input "https://www.appliancecentre.co.uk/p/fisher-paykell-dd60d4hzb9-60cm-black-built-…"
click at [856, 123] on div "Update Profile Save | Delete Analyzing" at bounding box center [906, 126] width 118 height 18
click at [855, 126] on span "Save" at bounding box center [855, 129] width 16 height 8
type input "https://www.appliancecentre.co.uk/p/fisher-paykell-dd60d4hzb9-60cm-black-built-…"
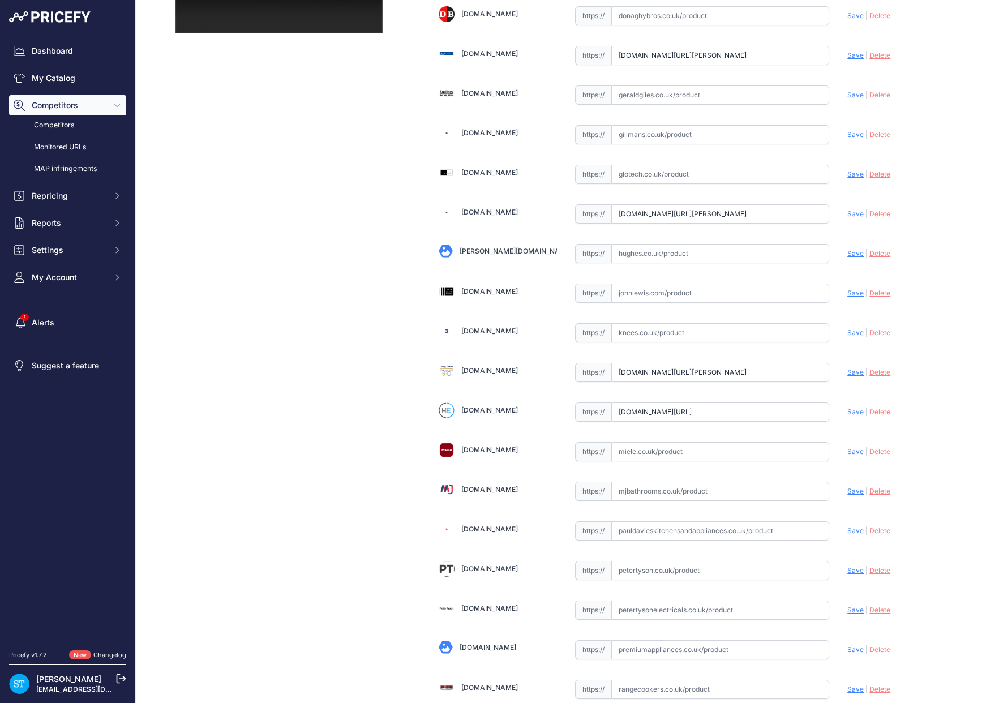
scroll to position [710, 0]
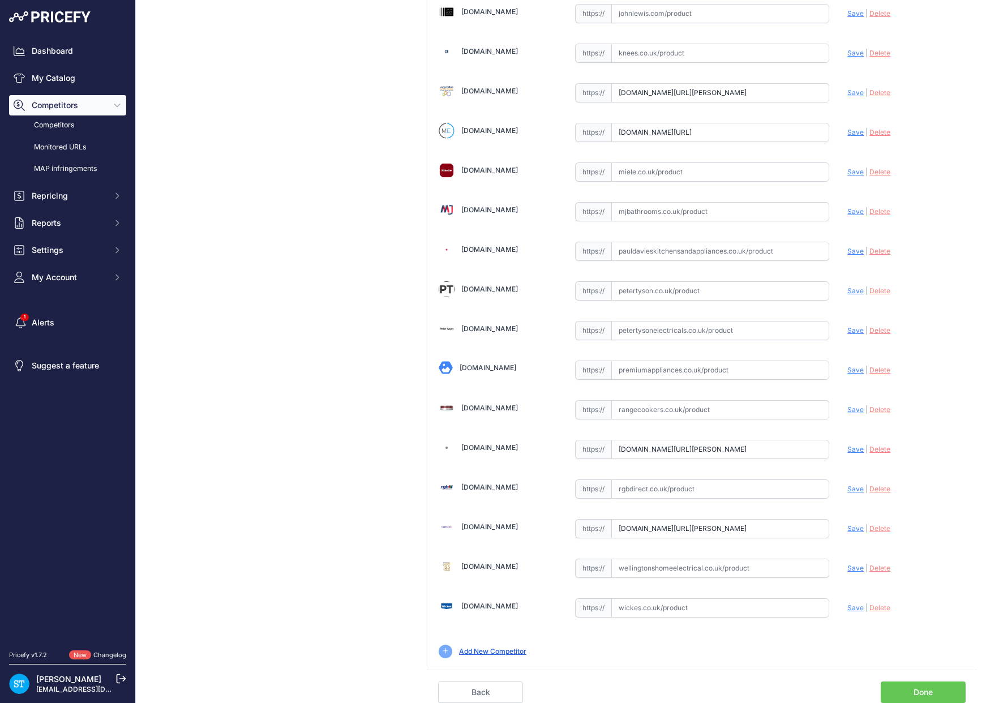
click at [913, 687] on link "Done" at bounding box center [923, 693] width 85 height 22
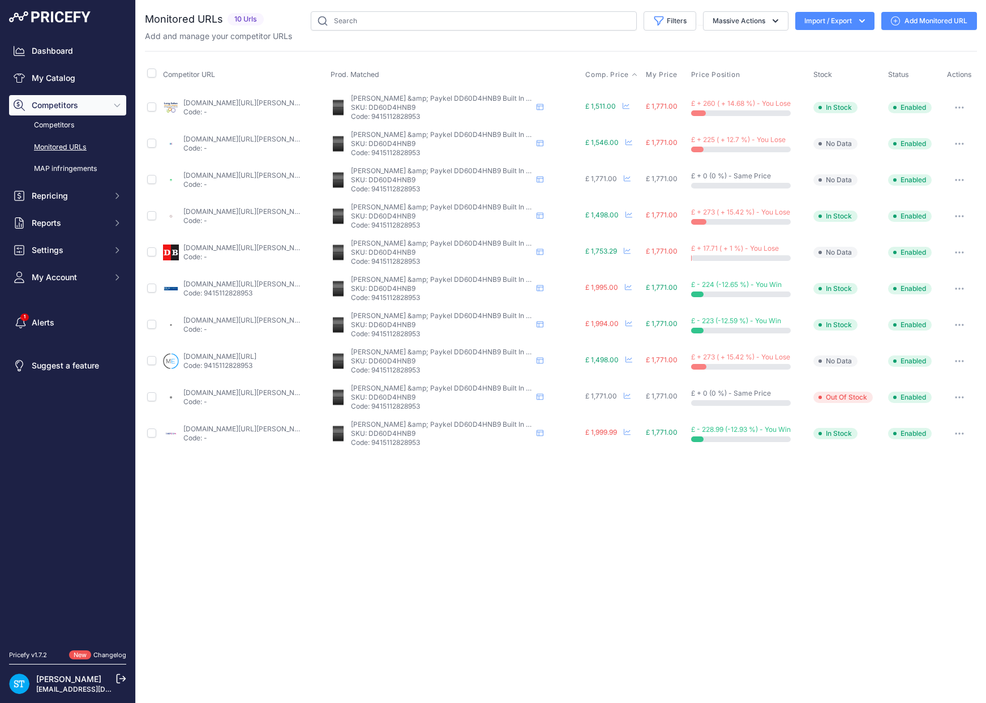
click at [599, 74] on span "Comp. Price" at bounding box center [607, 74] width 44 height 9
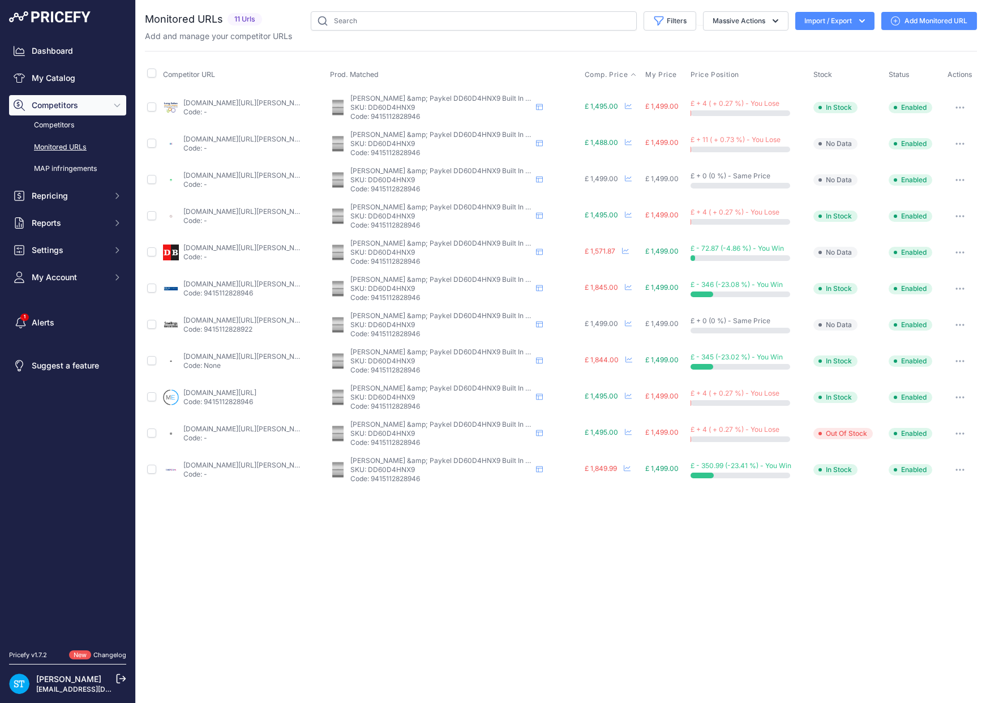
click at [609, 77] on span "Comp. Price" at bounding box center [607, 74] width 44 height 9
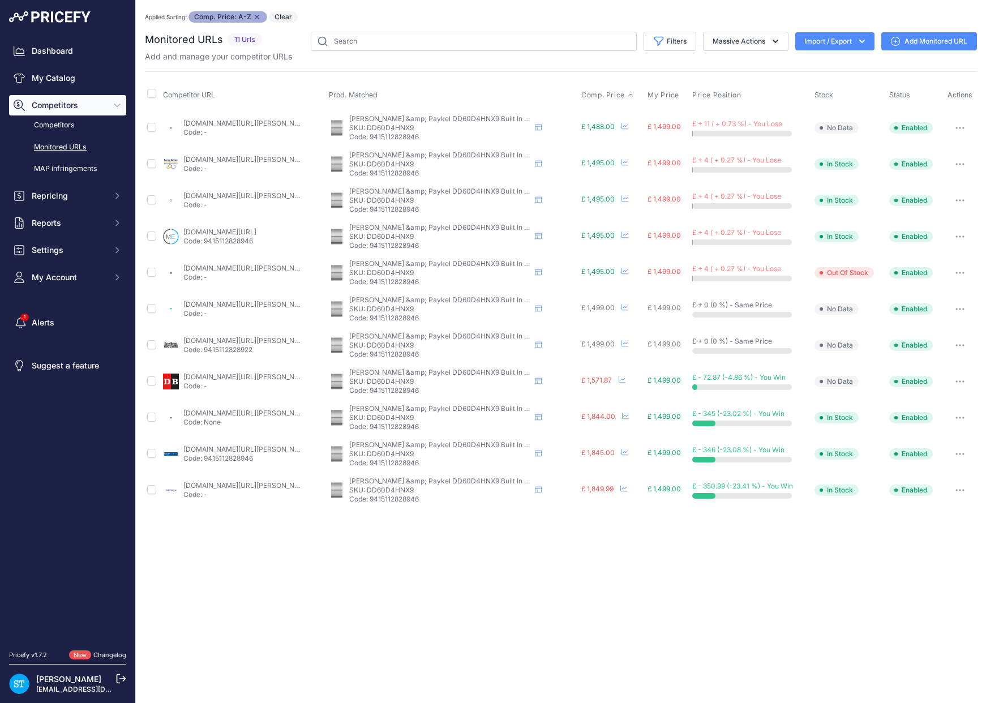
click at [222, 156] on link "longeatonappliances.co.uk/fisher-paykel-dd60d4hnx9/?prirule_jdsnikfkfjsd=9562" at bounding box center [247, 159] width 128 height 8
click at [233, 192] on link "appliancecentre.co.uk/p/fisher-paykell-dd60d4hnx9-60cm-stainless-steel-built-un…" at bounding box center [247, 195] width 128 height 8
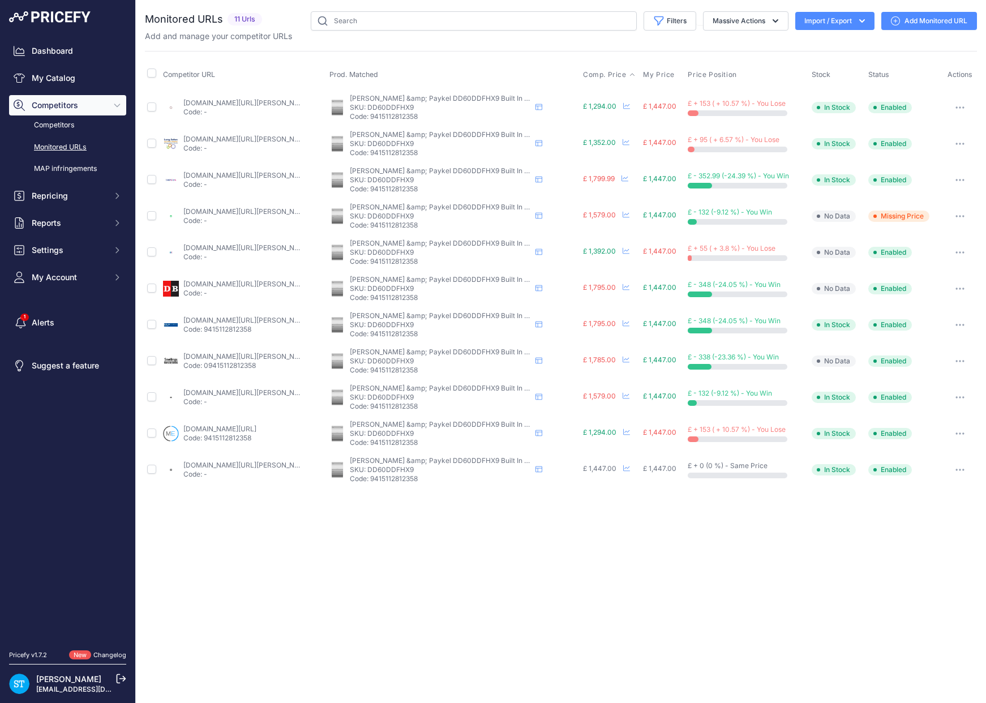
click at [593, 73] on span "Comp. Price" at bounding box center [605, 74] width 44 height 9
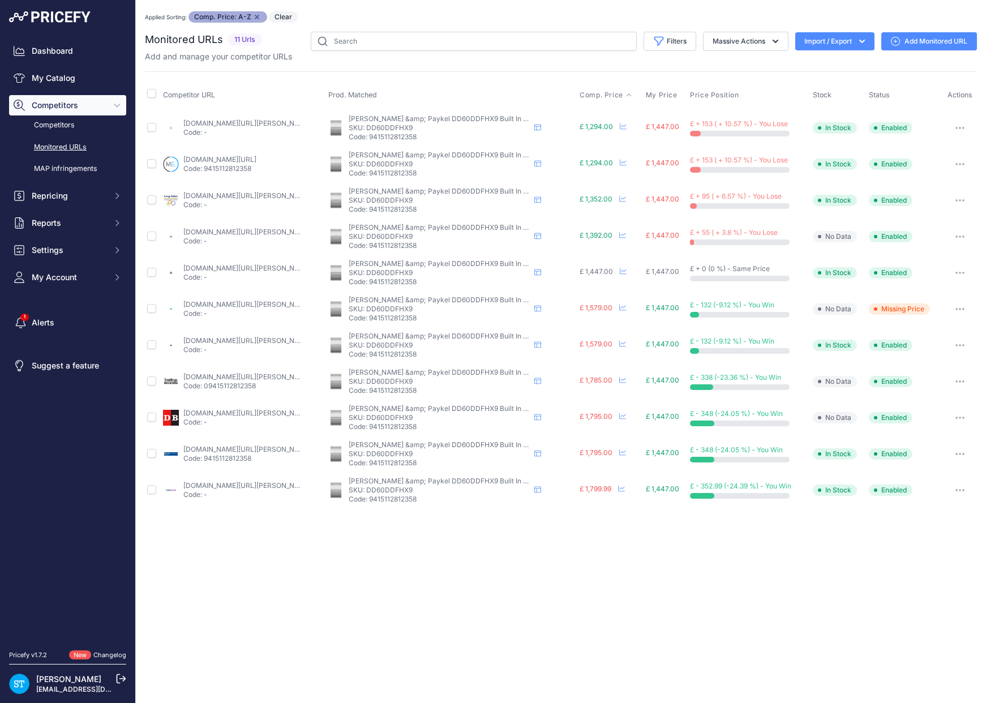
click at [216, 124] on link "appliancecentre.co.uk/p/fisher-paykel-dd60ddfhx9-double-dishdrawer-dishwasher/?…" at bounding box center [247, 123] width 128 height 8
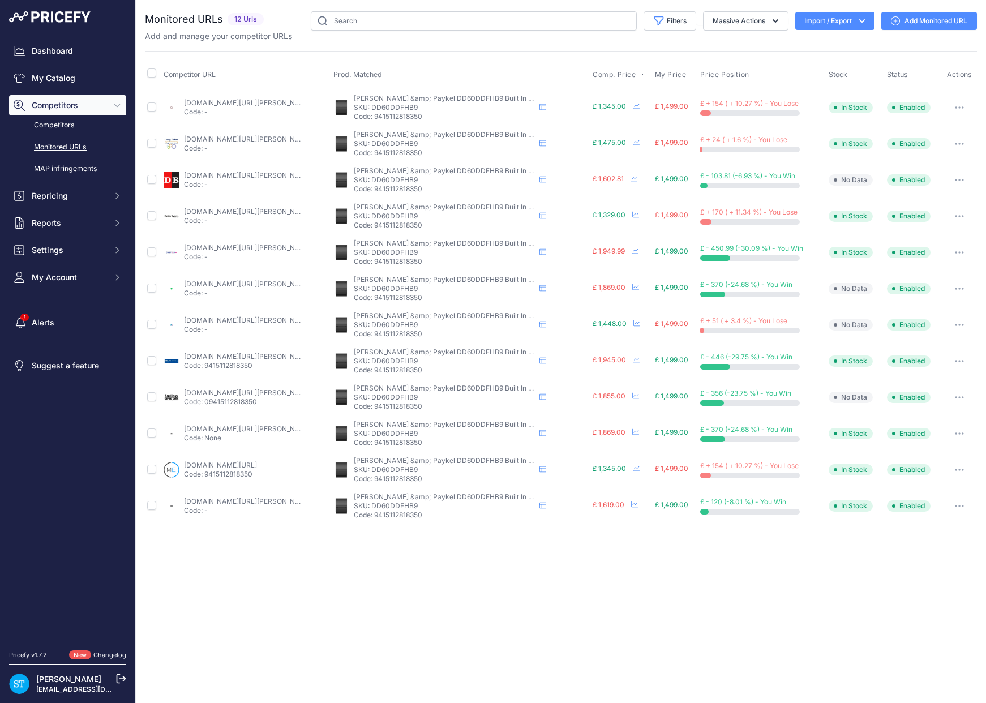
click at [598, 72] on span "Comp. Price" at bounding box center [615, 74] width 44 height 9
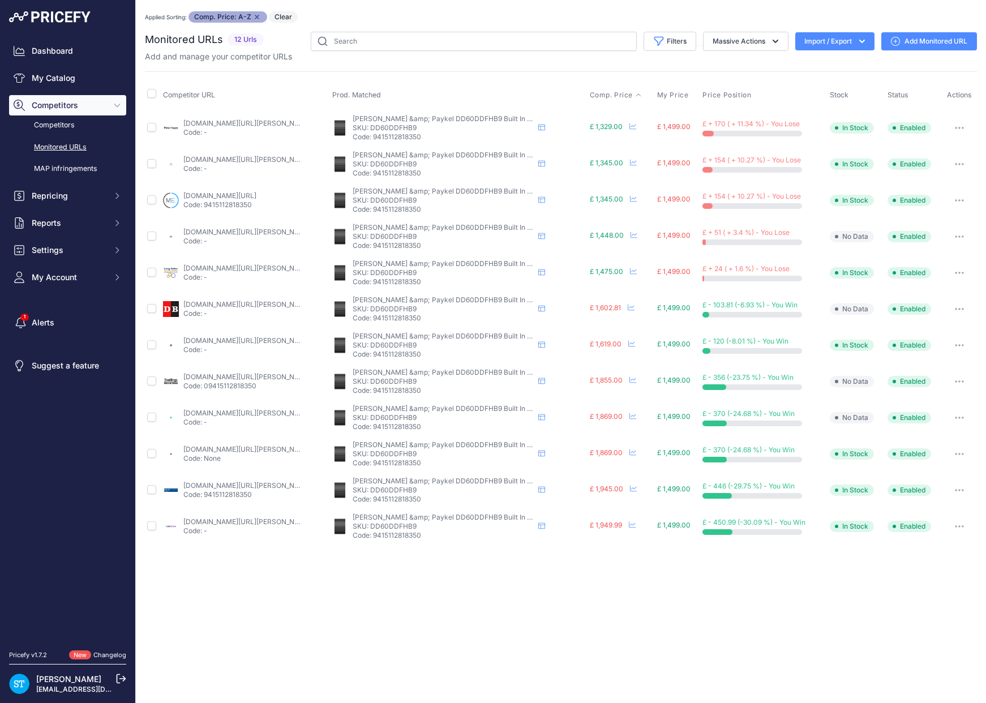
click at [219, 158] on link "[DOMAIN_NAME][URL][PERSON_NAME]" at bounding box center [247, 159] width 128 height 8
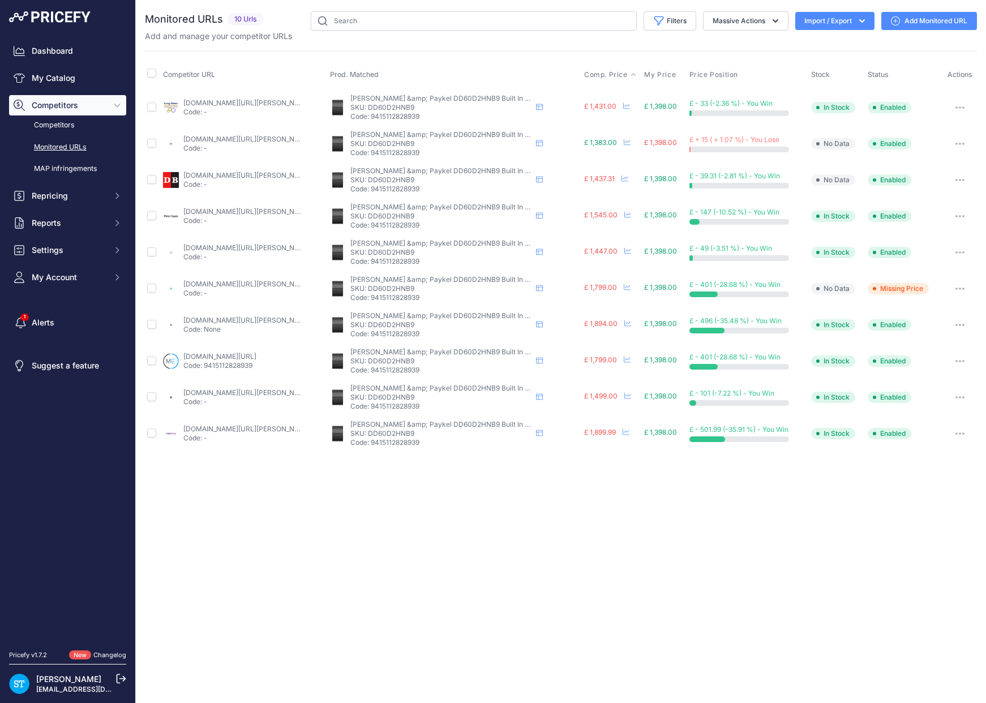
click at [601, 70] on span "Comp. Price" at bounding box center [606, 74] width 44 height 9
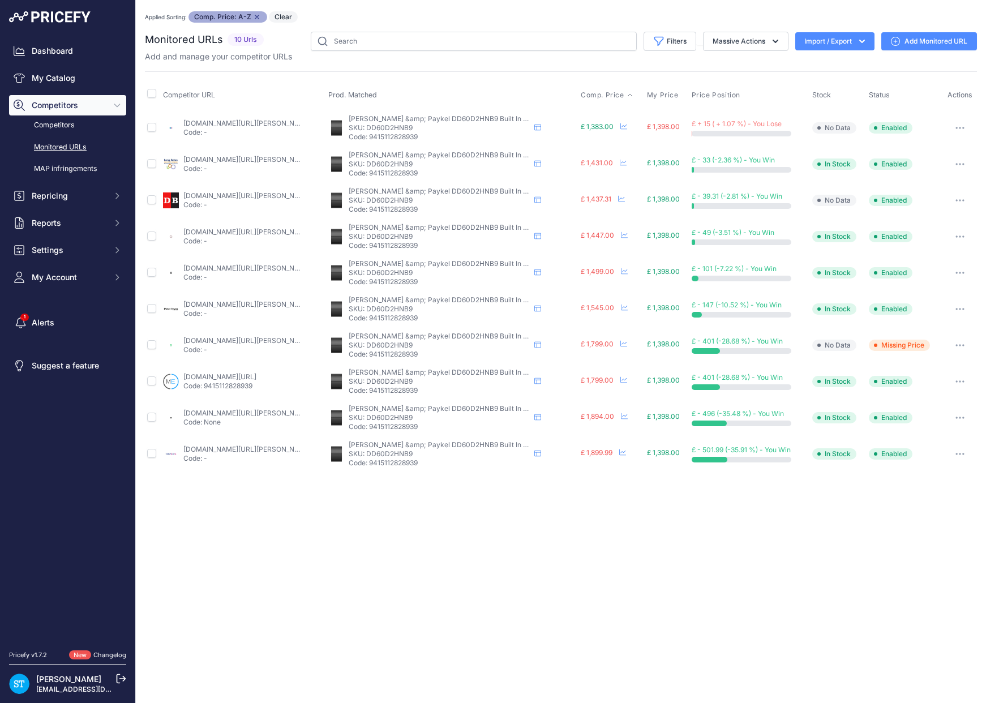
click at [216, 230] on link "appliancecentre.co.uk/p/fisher-paykel-dd60d2hnb9-60cm-fully-integrated-black-do…" at bounding box center [247, 232] width 128 height 8
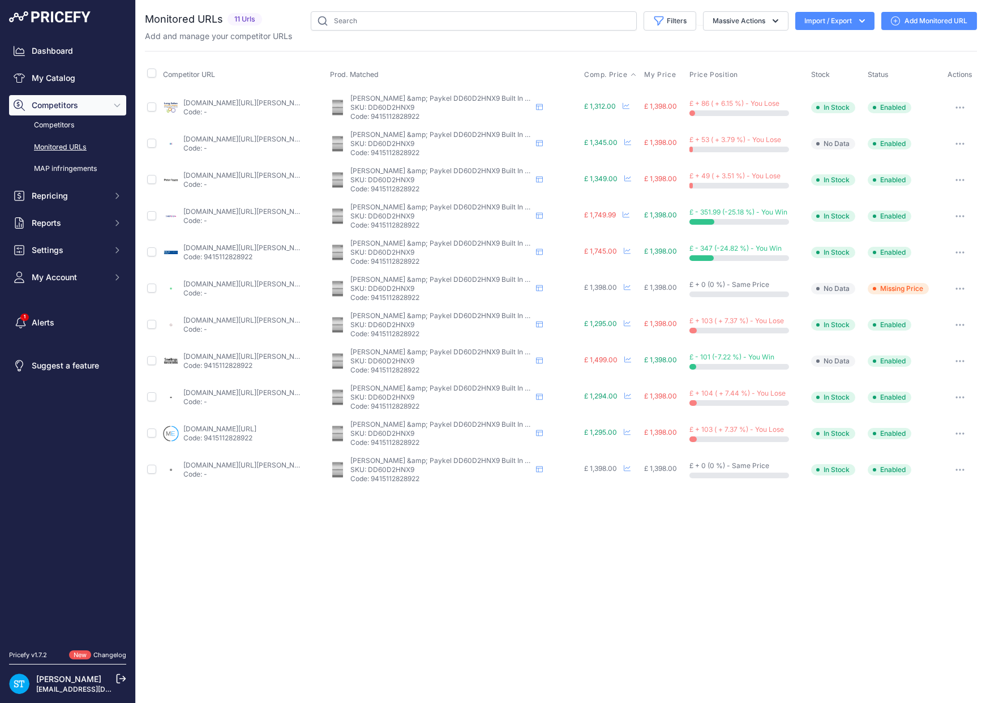
click at [601, 78] on span "Comp. Price" at bounding box center [606, 74] width 44 height 9
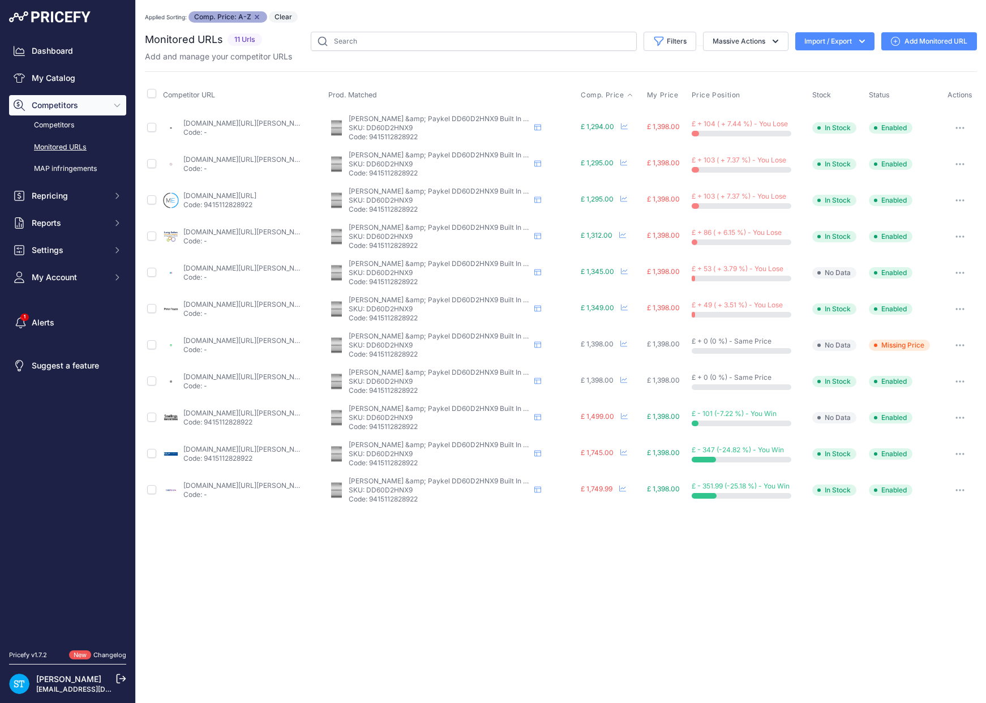
click at [202, 161] on link "appliancecentre.co.uk/p/fisher-paykel-dd60d2hnx9-60cm-fully-integrated-stainles…" at bounding box center [247, 159] width 128 height 8
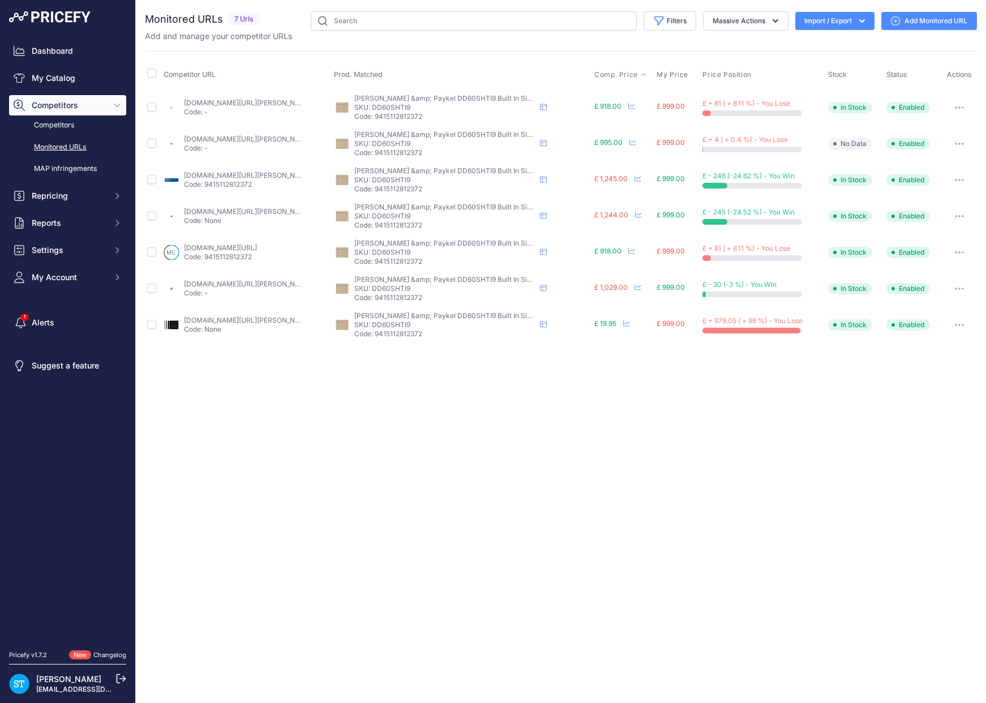
click at [615, 75] on span "Comp. Price" at bounding box center [616, 74] width 44 height 9
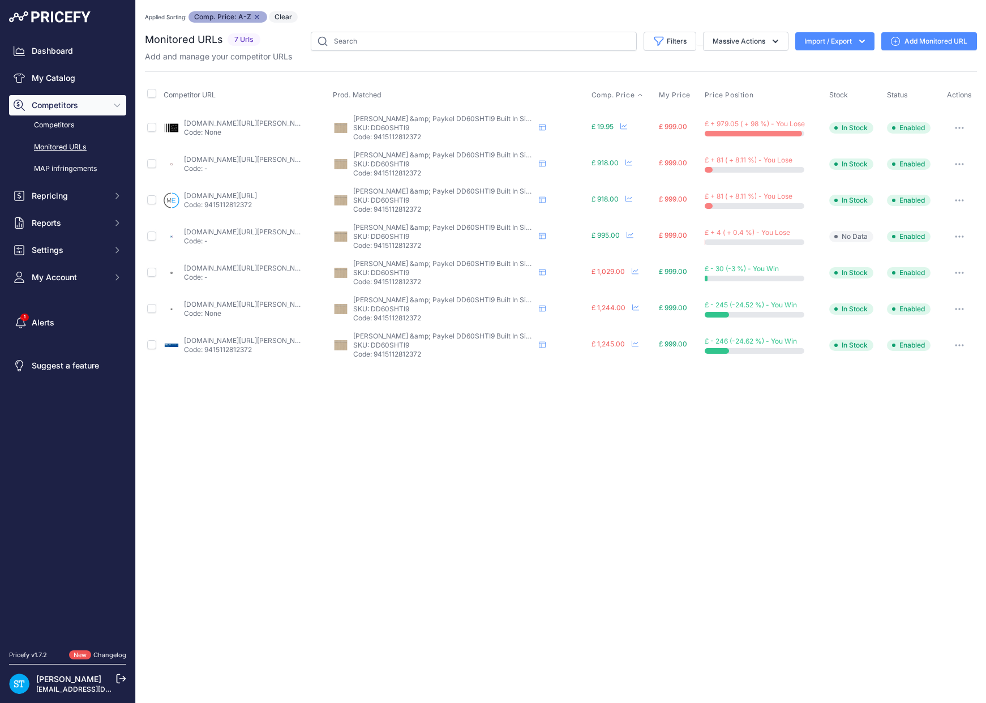
click at [960, 122] on button "button" at bounding box center [959, 128] width 23 height 16
click at [898, 293] on button "Delete" at bounding box center [916, 297] width 115 height 18
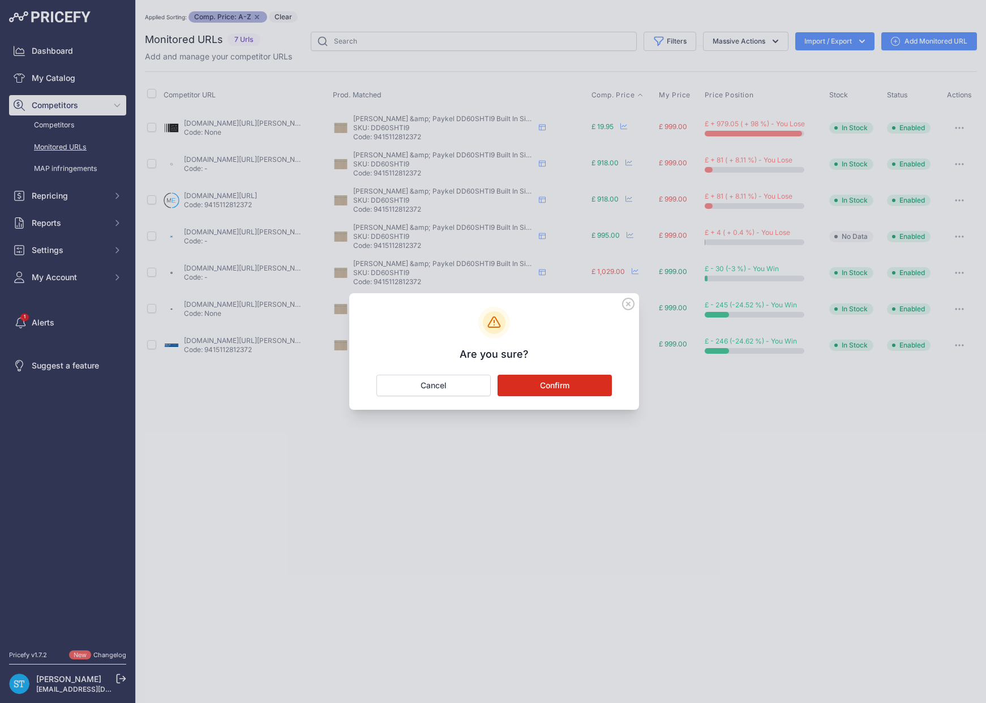
click at [577, 379] on button "Confirm" at bounding box center [555, 386] width 114 height 22
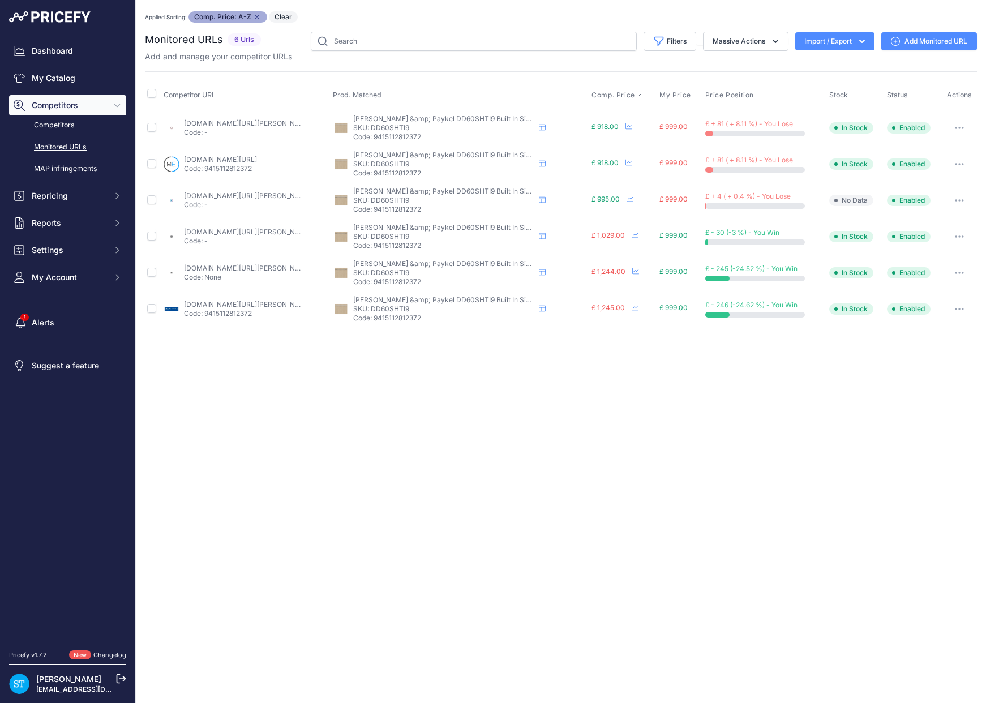
click at [210, 119] on link "appliancecentre.co.uk/p/fisher-paykel-dd60shti9-integrated-single-dishdrawer-di…" at bounding box center [248, 123] width 128 height 8
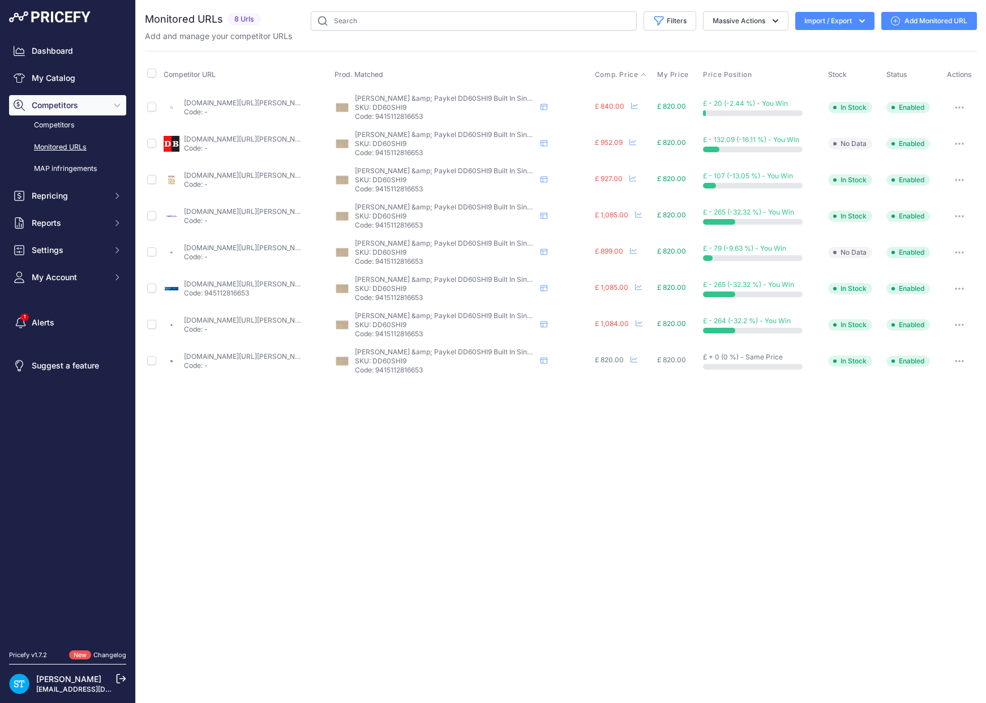
click at [610, 76] on span "Comp. Price" at bounding box center [617, 74] width 44 height 9
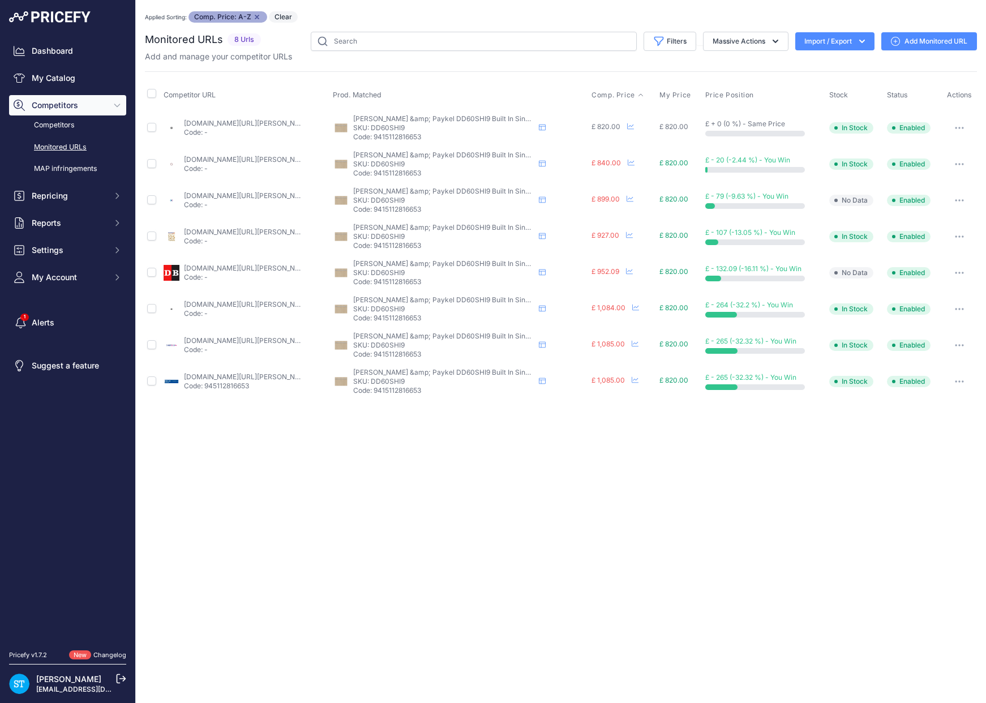
click at [222, 159] on link "appliancecentre.co.uk/p/fisher-paykel-dd60shi9-integrated-single-dishdrawer-dis…" at bounding box center [248, 159] width 128 height 8
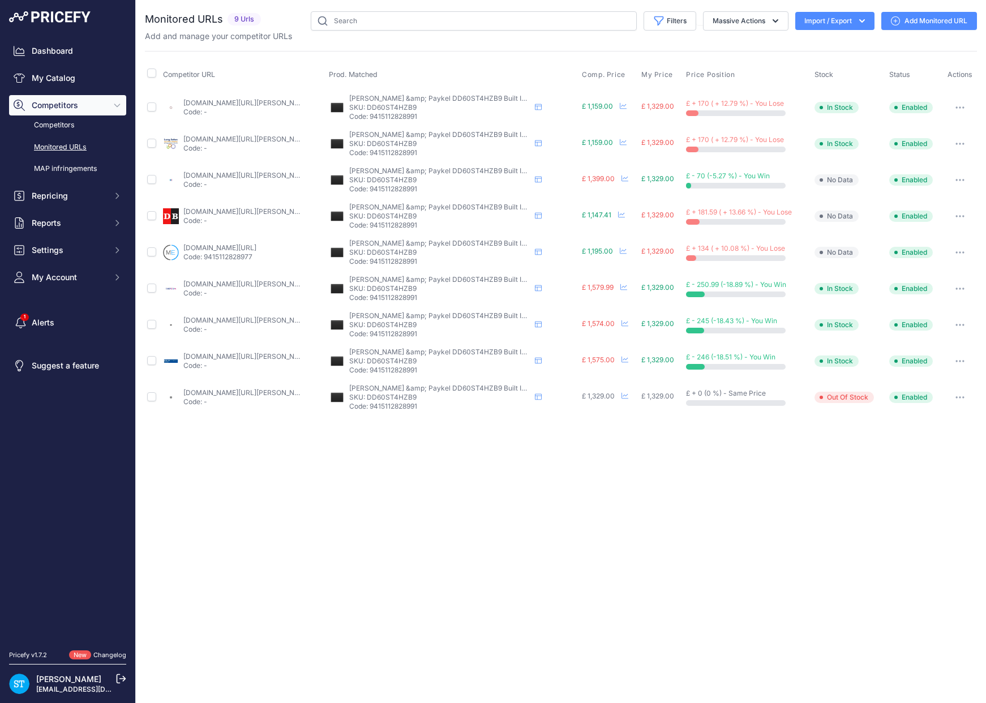
click at [602, 75] on span "Comp. Price" at bounding box center [604, 74] width 44 height 9
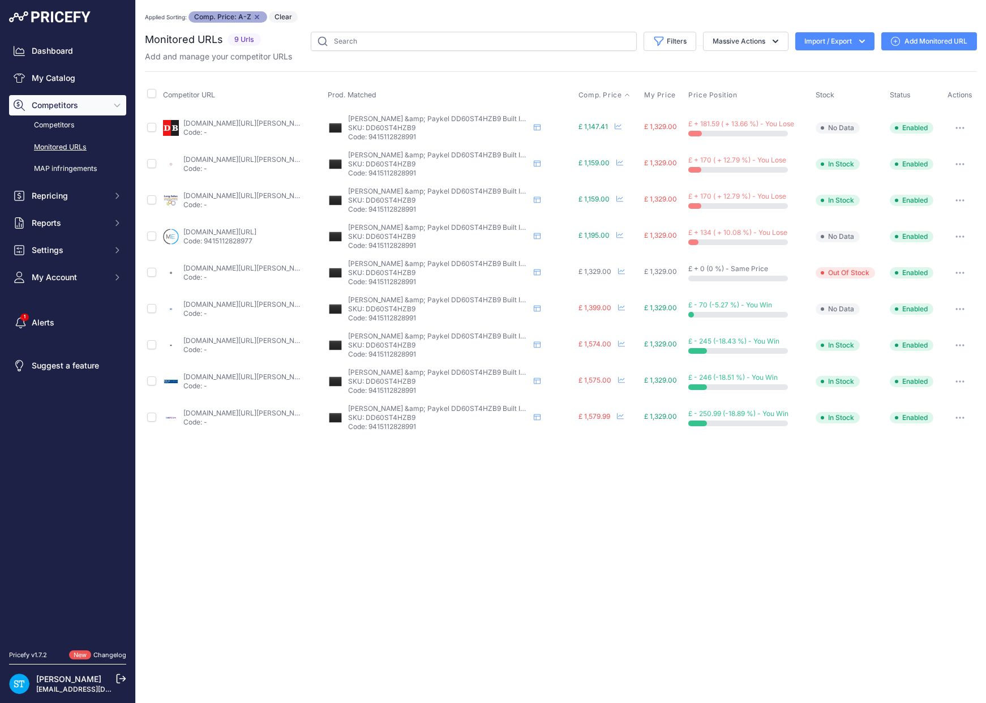
click at [206, 160] on link "appliancecentre.co.uk/p/fisher-and-paykel-dd60st4hnx9-60cm-silver-built-under-s…" at bounding box center [247, 159] width 128 height 8
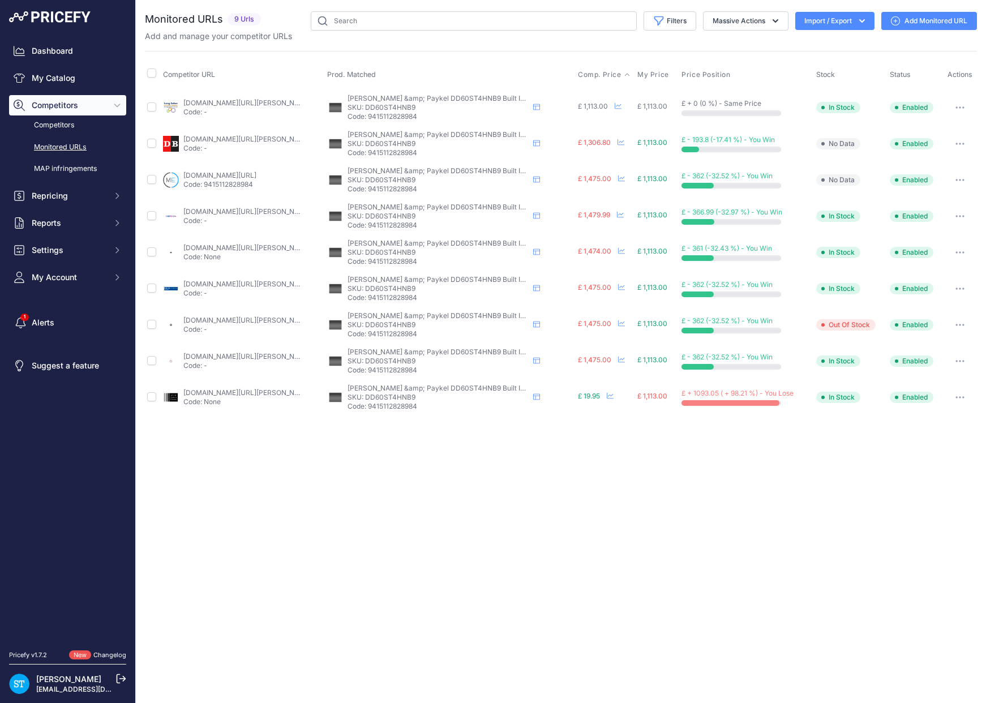
click at [594, 74] on span "Comp. Price" at bounding box center [600, 74] width 44 height 9
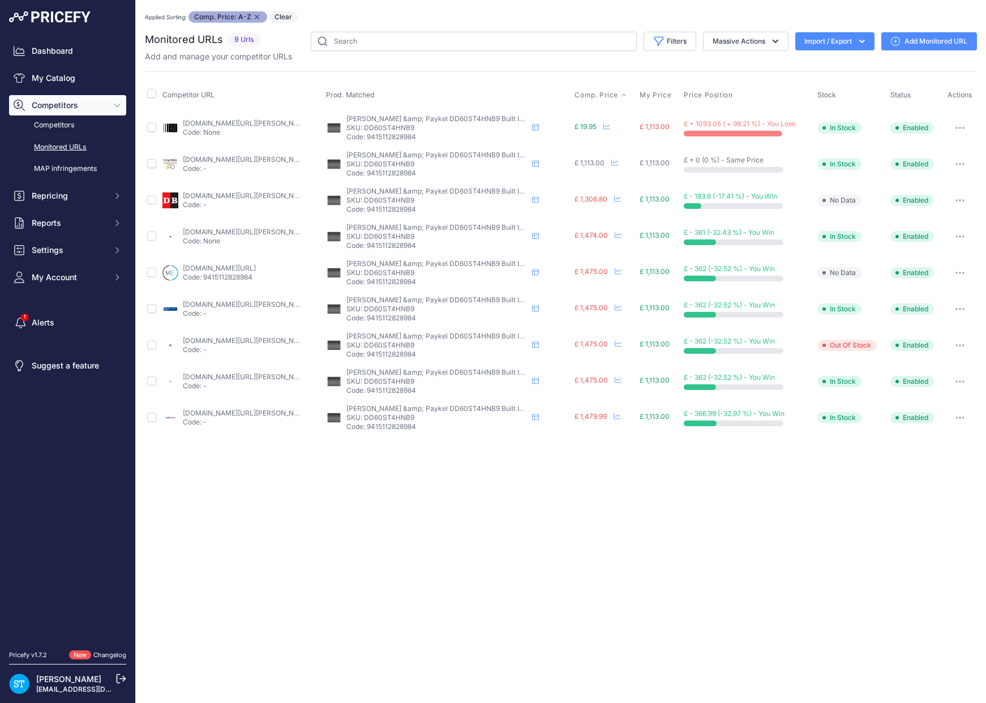
click at [961, 127] on icon "button" at bounding box center [960, 128] width 9 height 2
click at [885, 294] on button "Delete" at bounding box center [916, 297] width 115 height 18
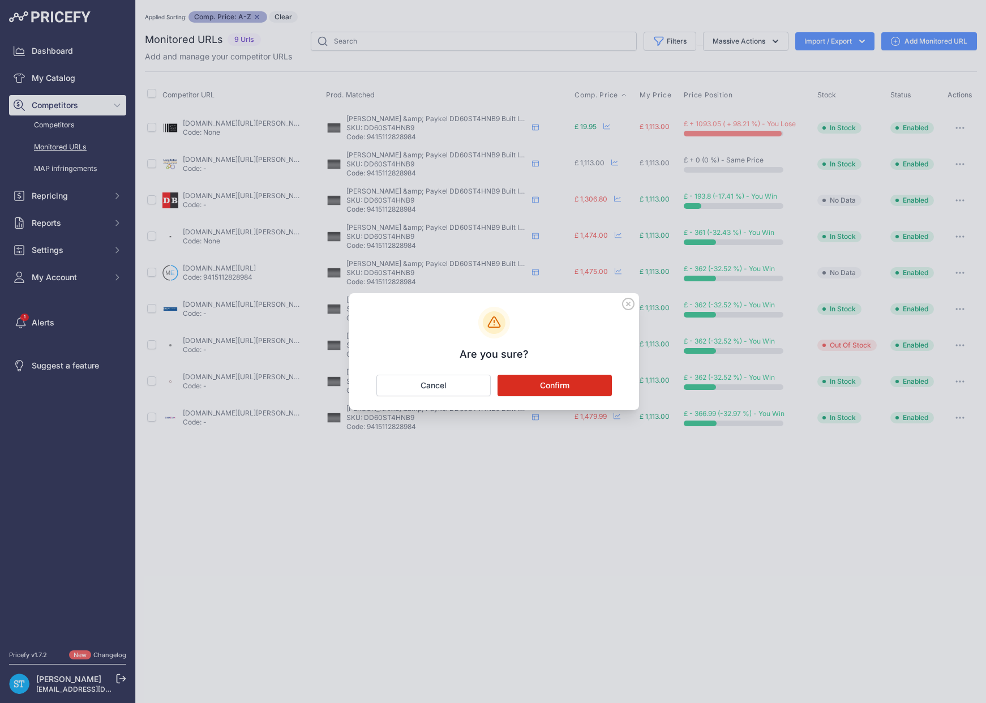
click at [593, 380] on button "Confirm" at bounding box center [555, 386] width 114 height 22
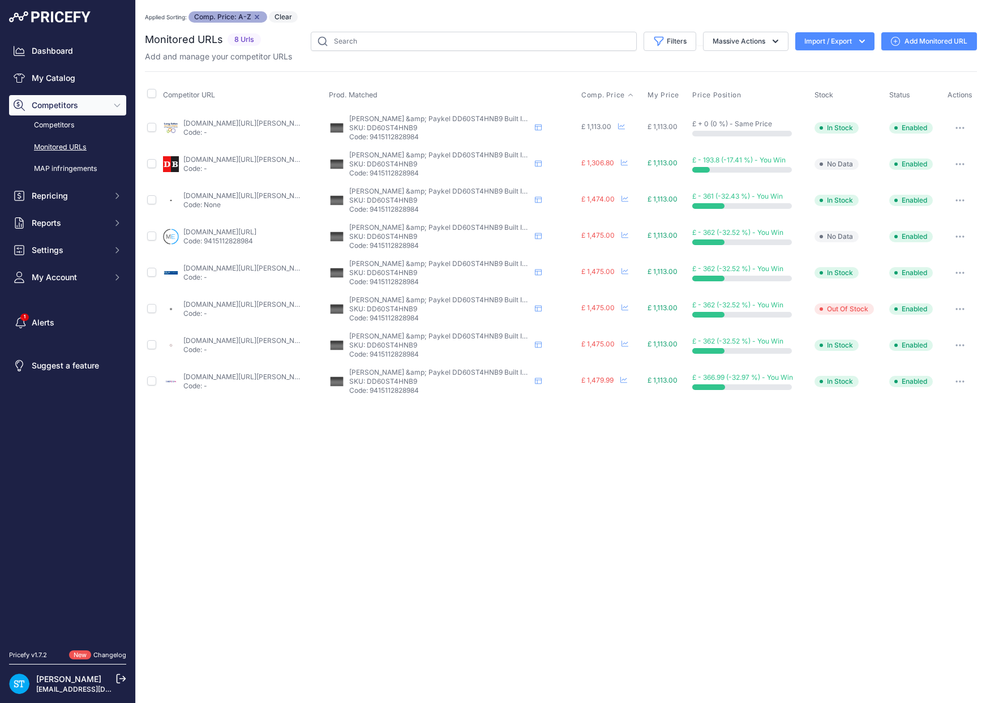
click at [211, 122] on link "longeatonappliances.co.uk/fisher-paykel-dd60st4hnb9/?prirule_jdsnikfkfjsd=9562" at bounding box center [247, 123] width 128 height 8
click at [206, 342] on link "appliancecentre.co.uk/p/fisher-paykel-dd60st4hnb9-60cm-black-steel-built-under-…" at bounding box center [247, 340] width 128 height 8
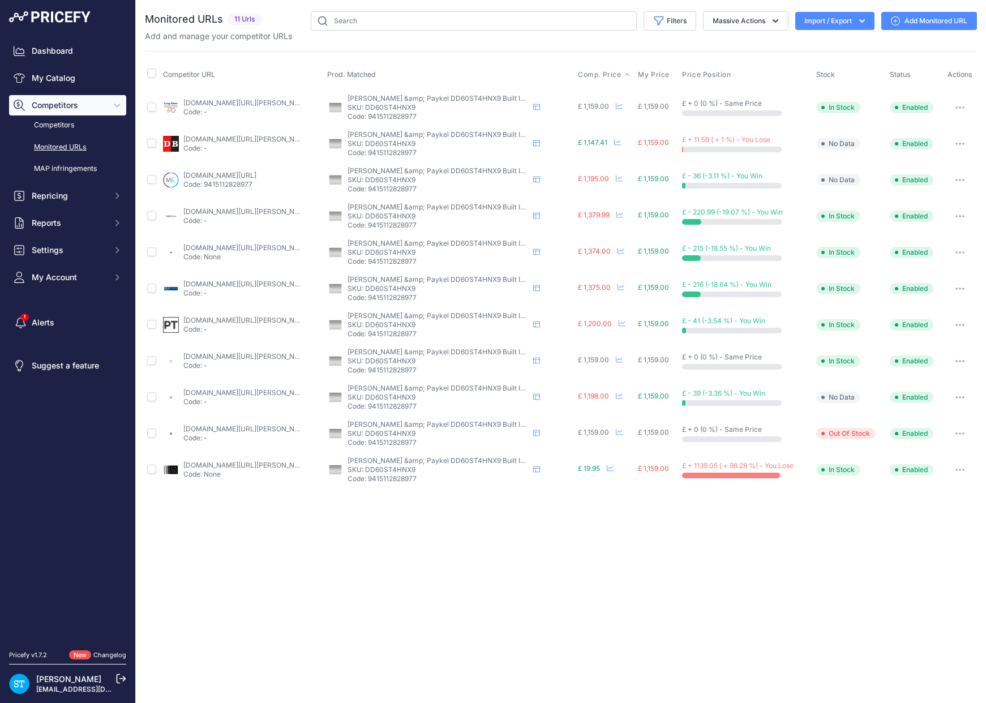
click at [601, 70] on span "Comp. Price" at bounding box center [600, 74] width 44 height 9
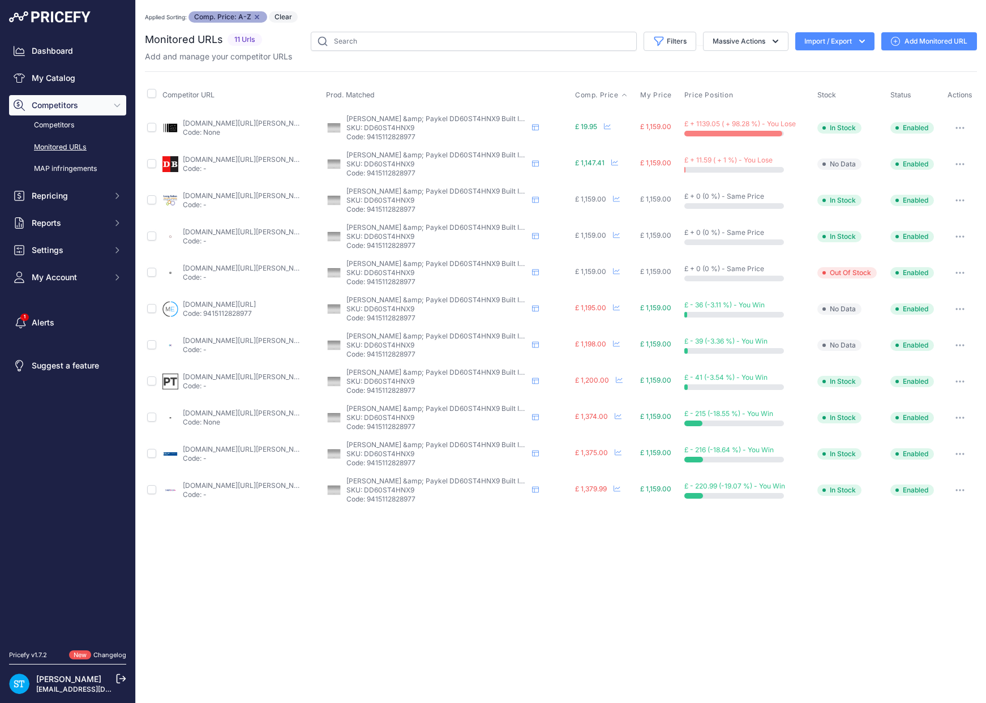
click at [503, 62] on div "Add and manage your competitor URLs" at bounding box center [561, 56] width 832 height 11
click at [643, 16] on div "Applied Sorting: Comp. Price: A-Z Remove sort option Clear" at bounding box center [561, 16] width 832 height 11
click at [965, 125] on button "button" at bounding box center [960, 128] width 23 height 16
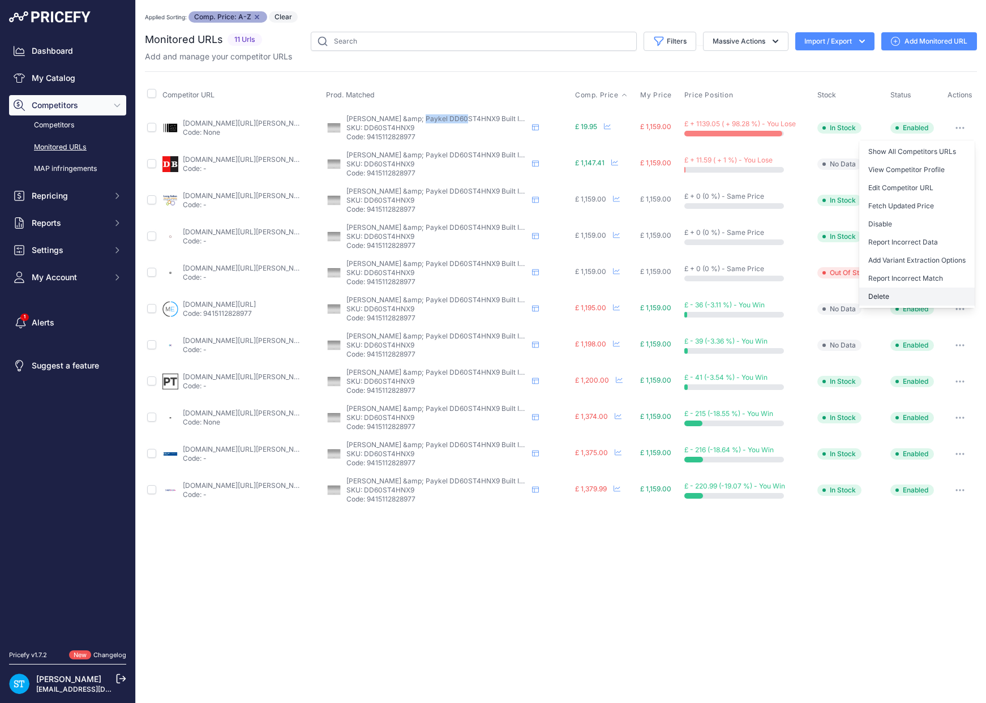
click at [890, 298] on button "Delete" at bounding box center [916, 297] width 115 height 18
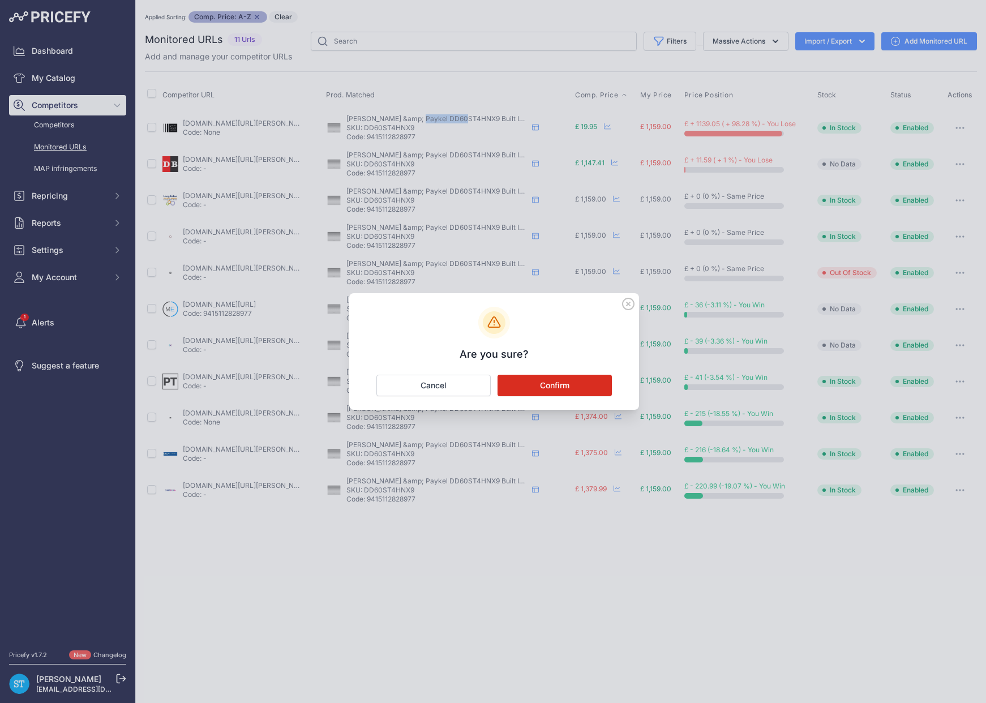
click at [581, 384] on button "Confirm" at bounding box center [555, 386] width 114 height 22
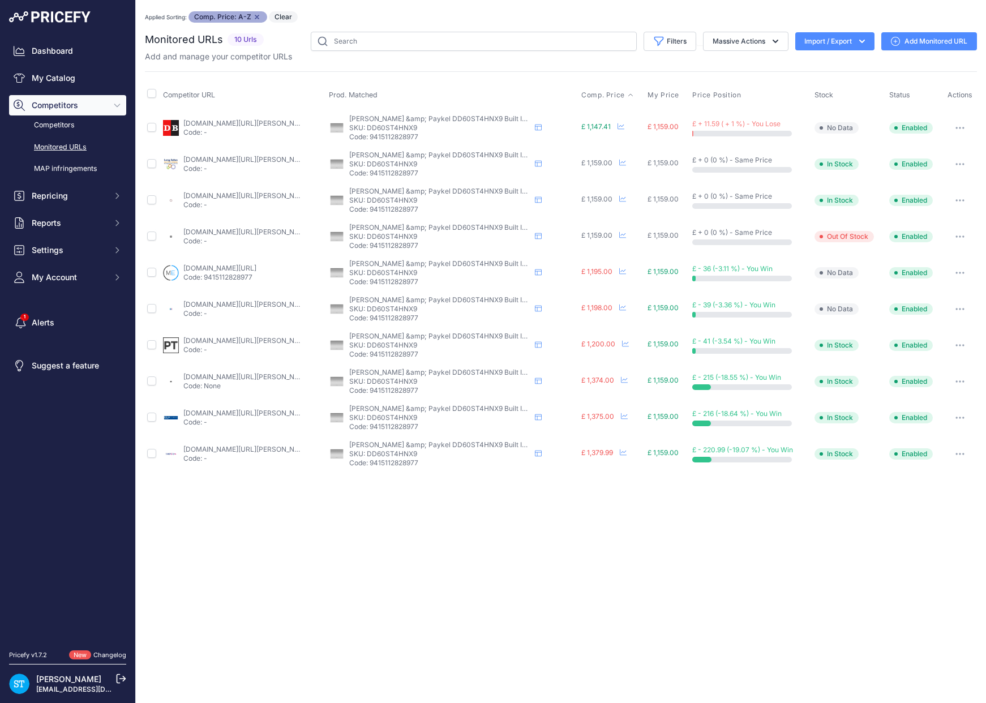
click at [207, 194] on link "appliancecentre.co.uk/p/fisher-and-paykel-dd60st4hnx9-60cm-silver-built-under-s…" at bounding box center [247, 195] width 128 height 8
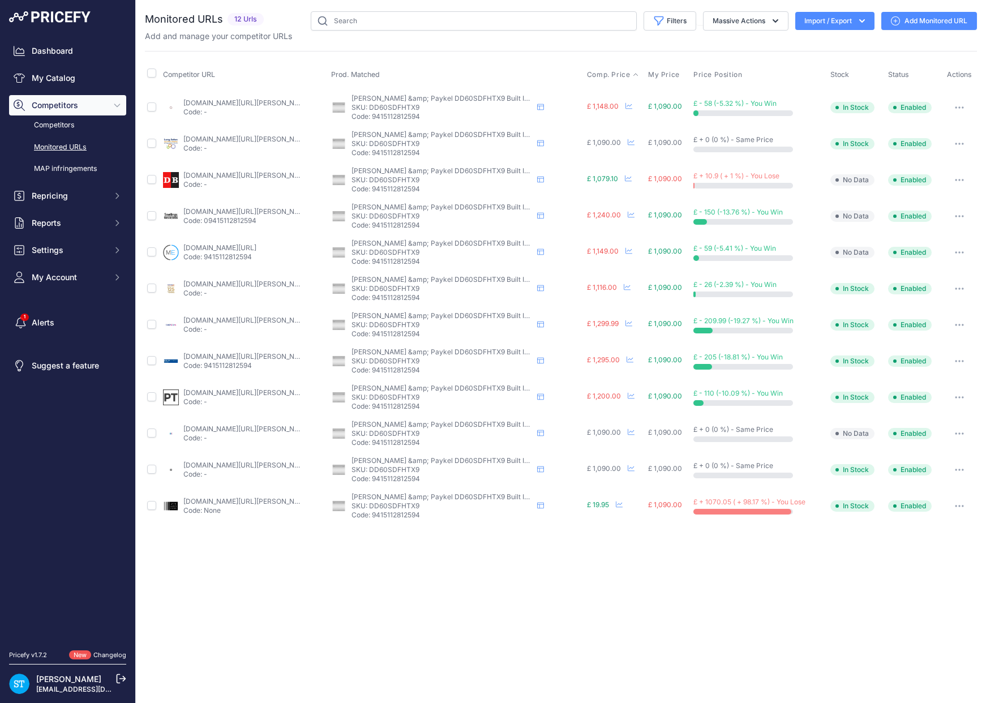
click at [599, 72] on span "Comp. Price" at bounding box center [609, 74] width 44 height 9
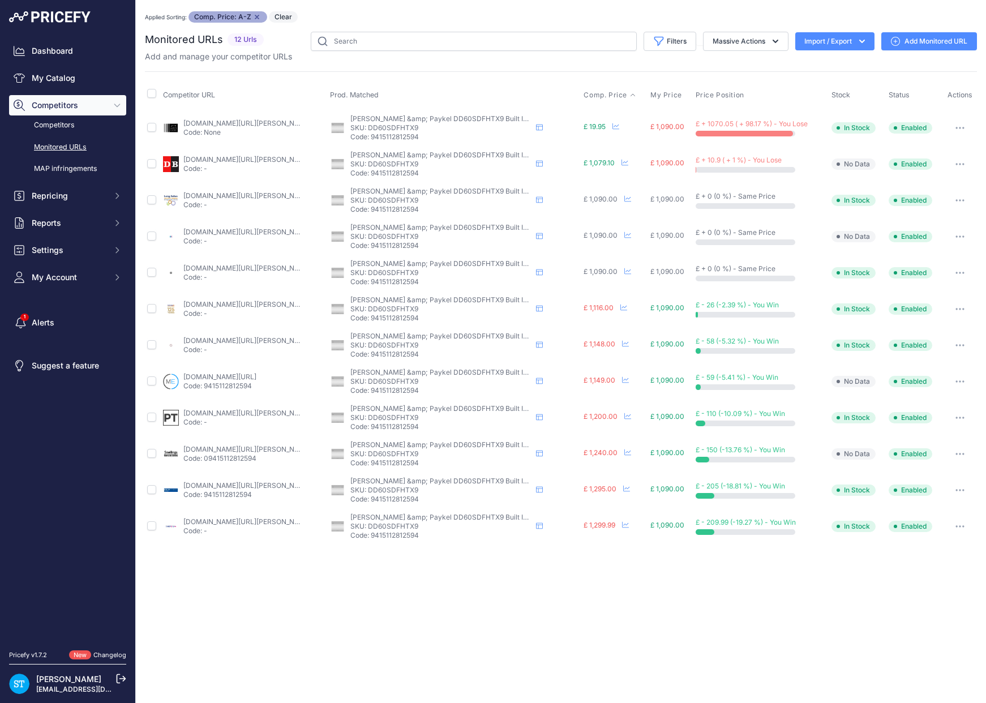
click at [960, 129] on icon "button" at bounding box center [960, 128] width 9 height 2
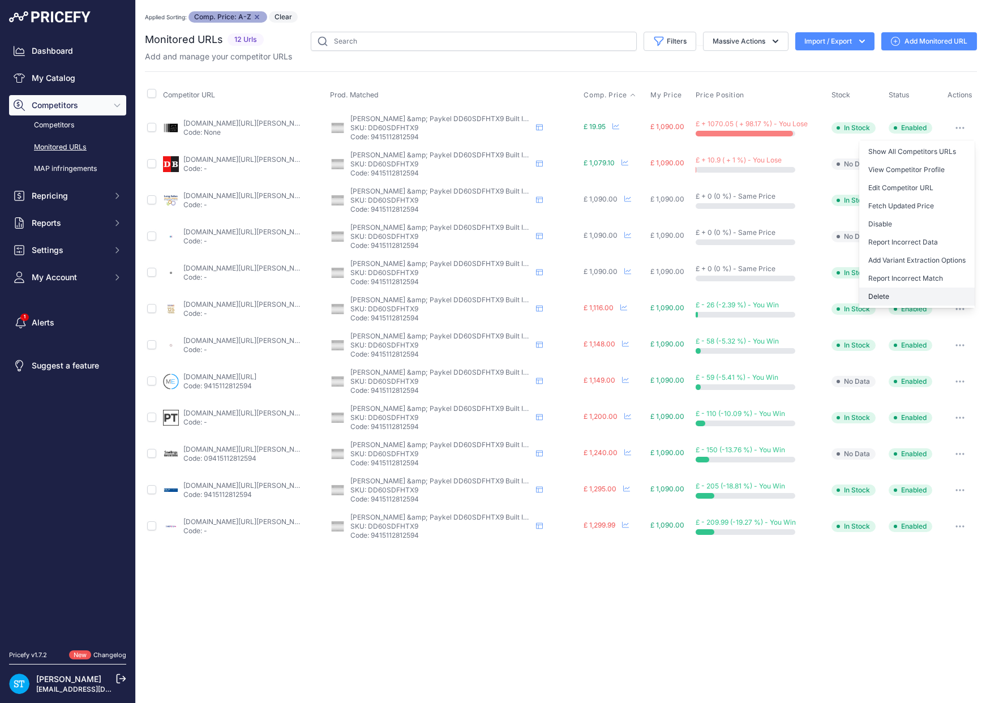
click at [888, 298] on button "Delete" at bounding box center [916, 297] width 115 height 18
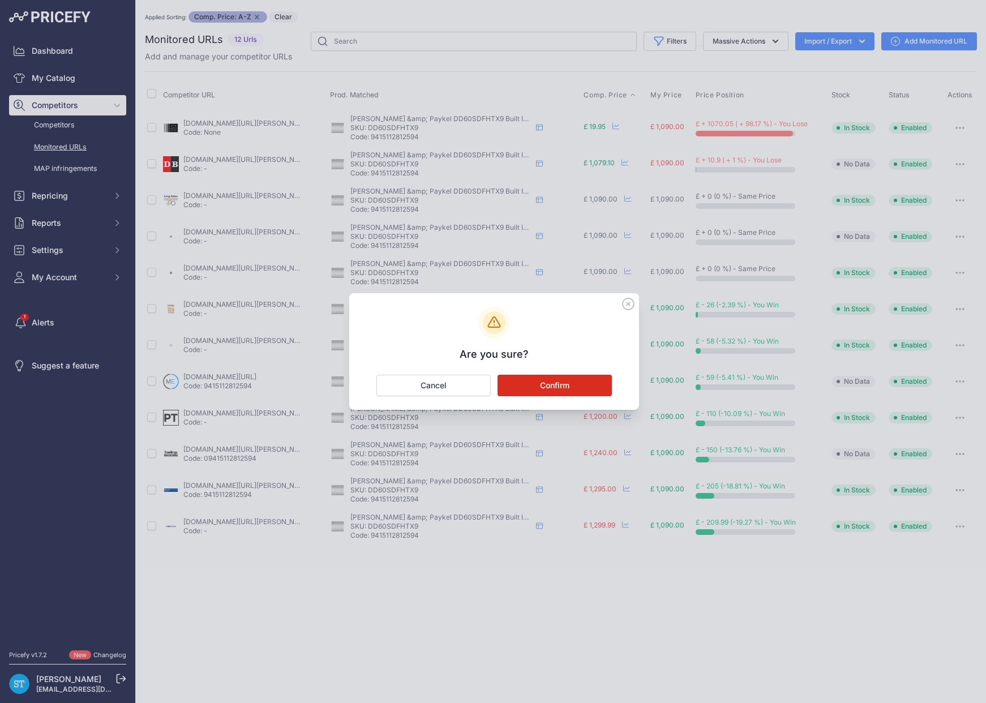
click at [579, 383] on button "Confirm" at bounding box center [555, 386] width 114 height 22
